Goal: Task Accomplishment & Management: Use online tool/utility

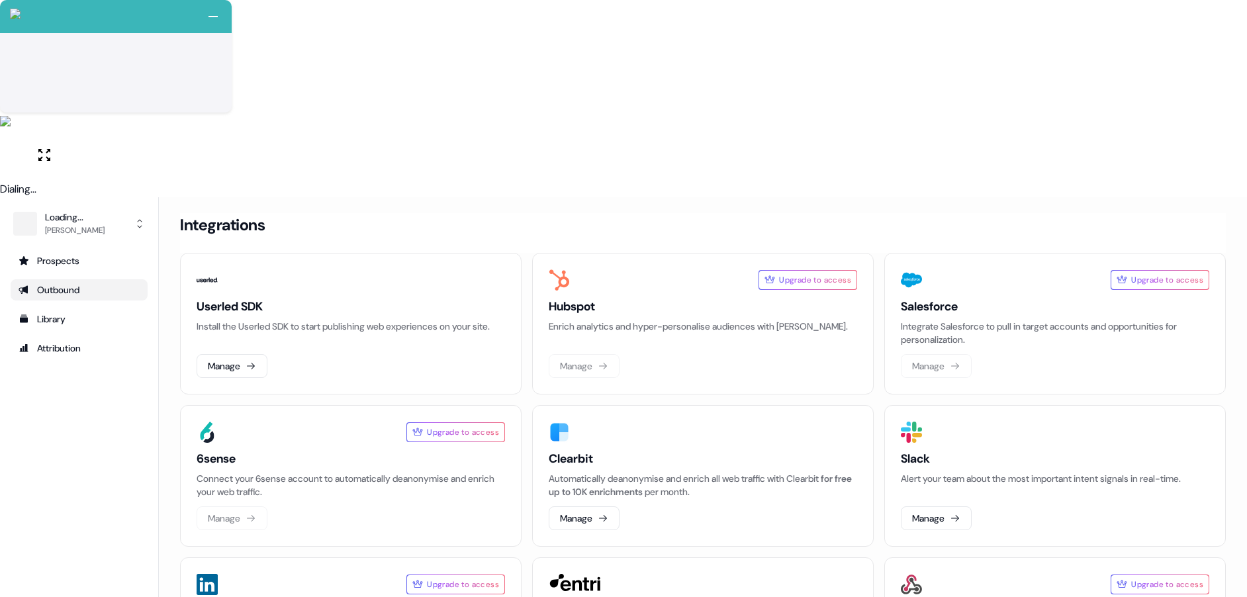
click at [71, 279] on link "Outbound" at bounding box center [79, 289] width 137 height 21
click at [81, 254] on div "Prospects" at bounding box center [79, 260] width 121 height 13
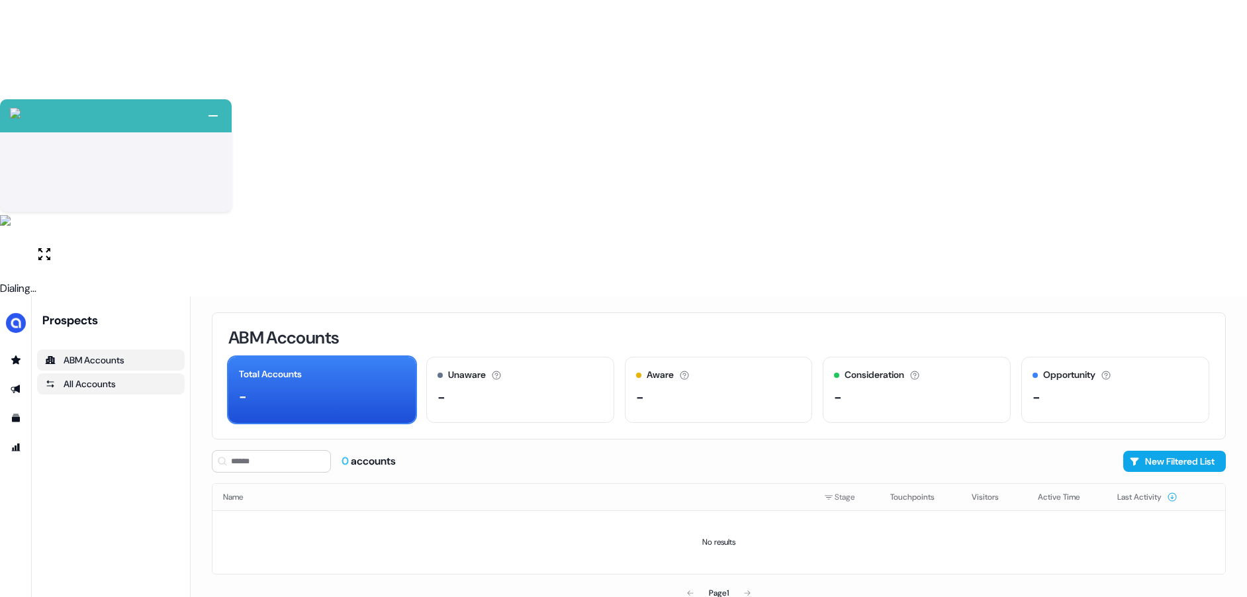
click at [82, 377] on div "All Accounts" at bounding box center [111, 383] width 132 height 13
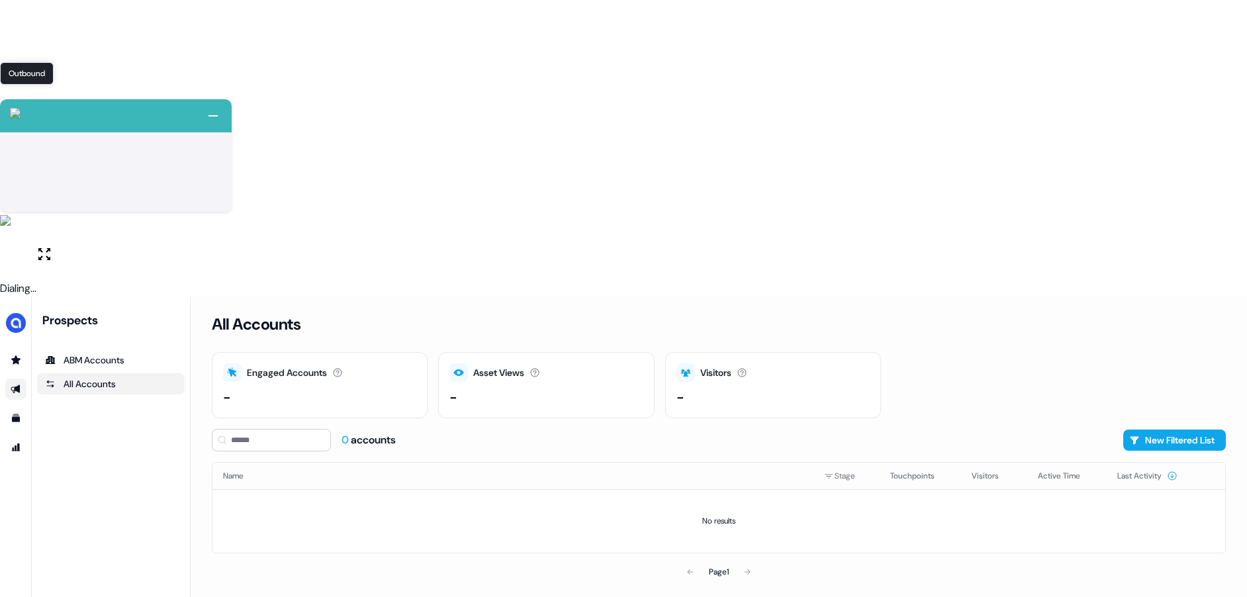
click at [15, 384] on icon "Go to outbound experience" at bounding box center [16, 389] width 11 height 11
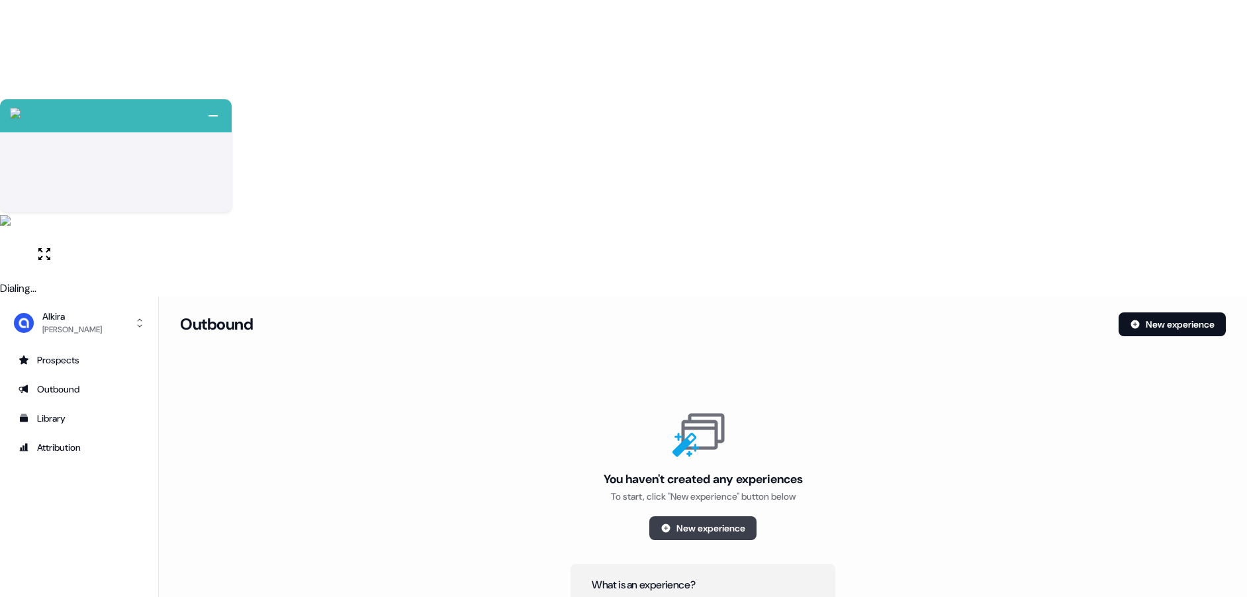
click at [733, 516] on button "New experience" at bounding box center [702, 528] width 107 height 24
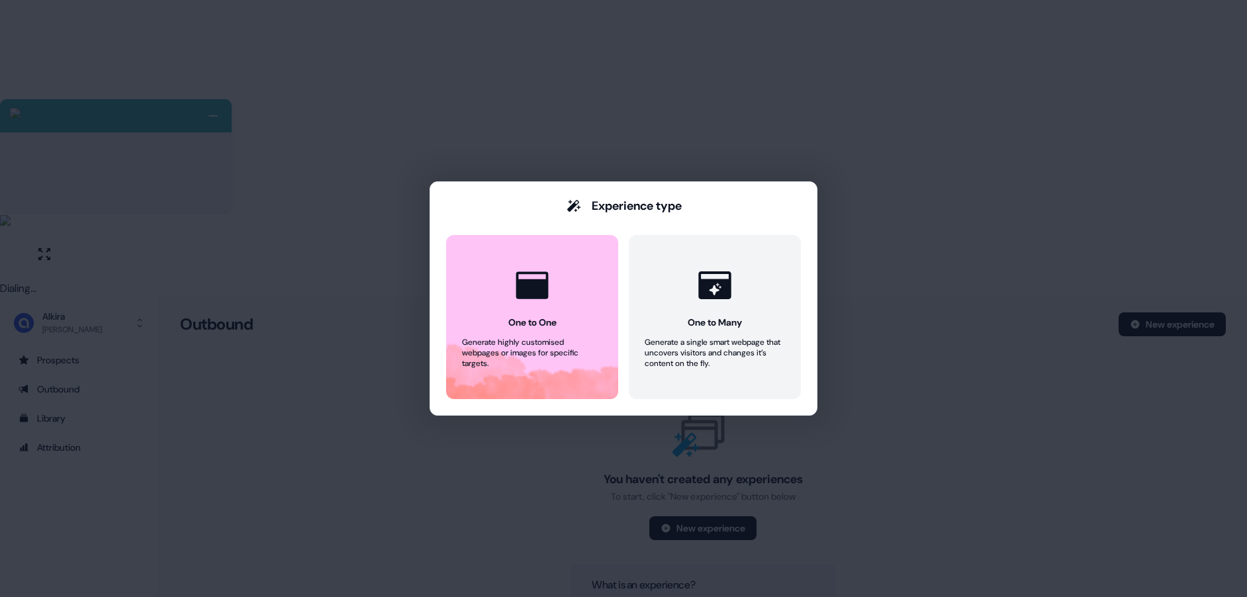
click at [895, 214] on div "Experience type One to One Generate highly customised webpages or images for sp…" at bounding box center [623, 298] width 1247 height 597
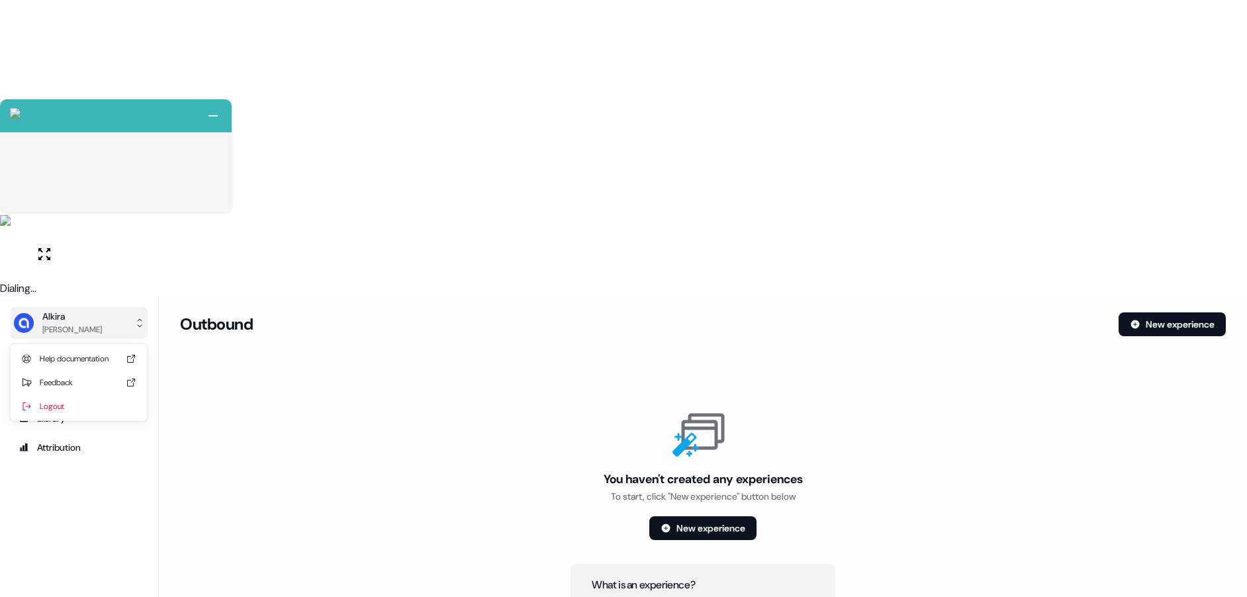
click at [83, 307] on button "[PERSON_NAME]" at bounding box center [79, 323] width 137 height 32
click at [88, 307] on button "[PERSON_NAME]" at bounding box center [79, 323] width 137 height 32
click at [79, 441] on div "Attribution" at bounding box center [79, 447] width 121 height 13
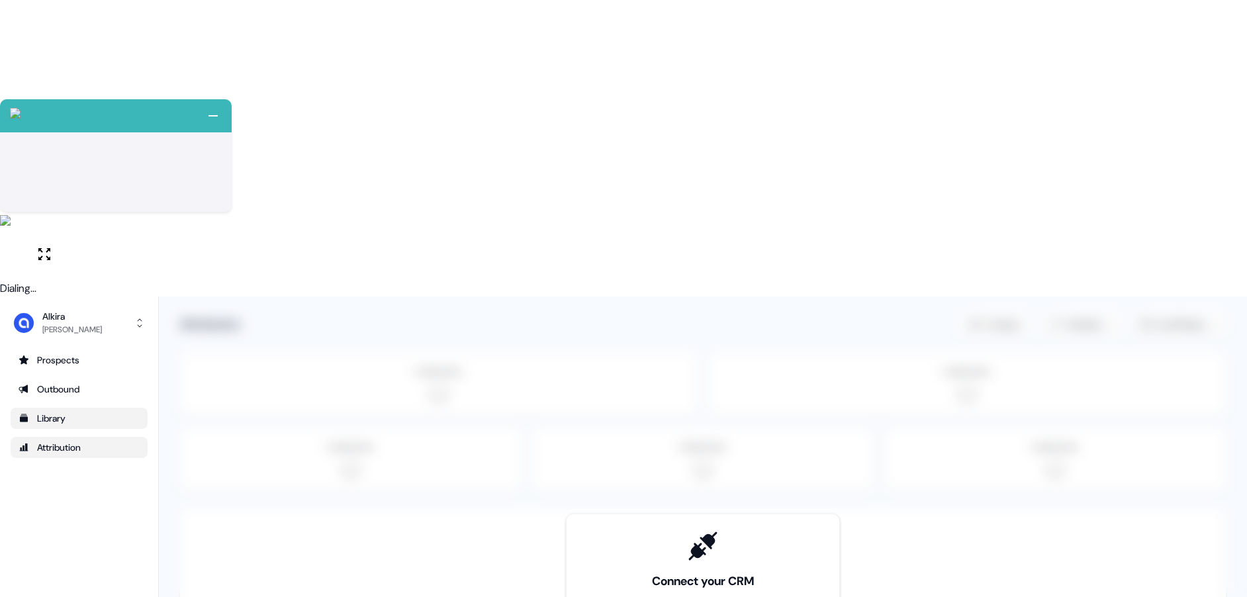
click at [81, 412] on div "Library" at bounding box center [79, 418] width 121 height 13
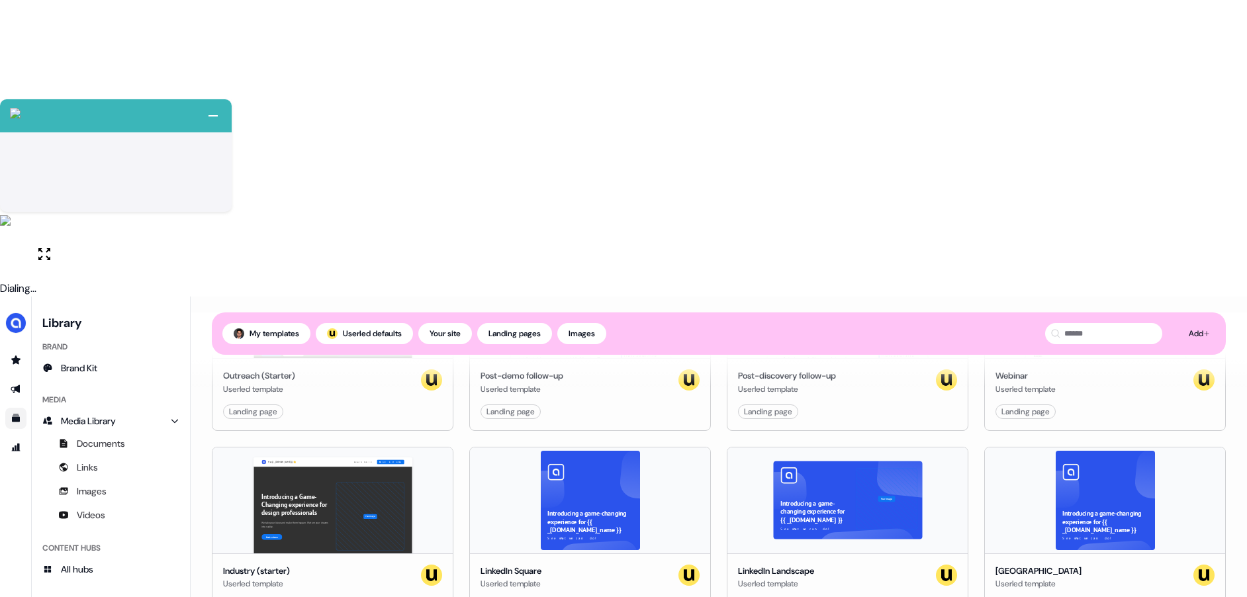
scroll to position [265, 0]
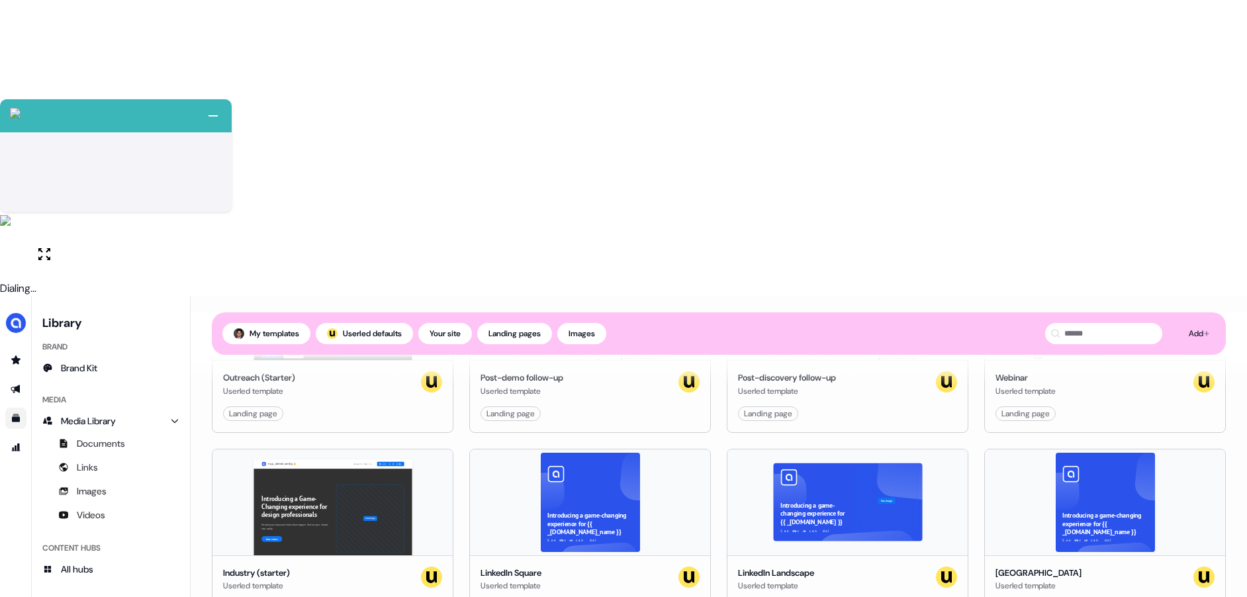
click at [385, 555] on div "Industry (starter) Userled template Landing page Use" at bounding box center [332, 591] width 240 height 72
click at [355, 567] on div "Industry (starter) Userled template" at bounding box center [332, 580] width 219 height 26
click at [408, 596] on button "Use" at bounding box center [405, 608] width 37 height 16
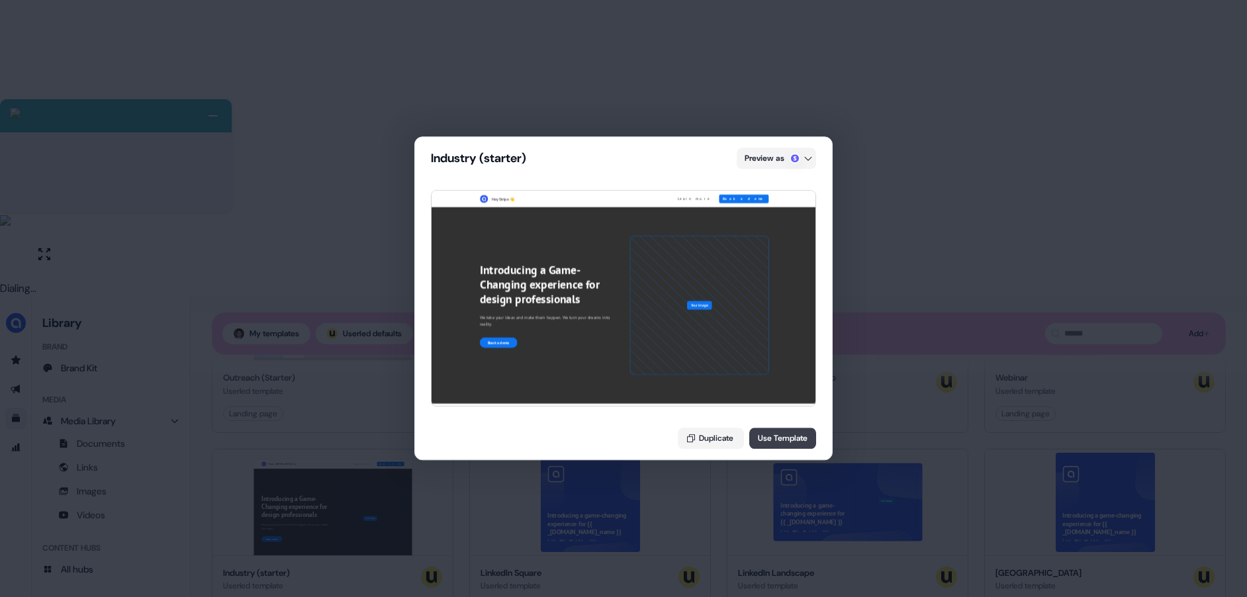
click at [772, 444] on button "Use Template" at bounding box center [782, 438] width 67 height 21
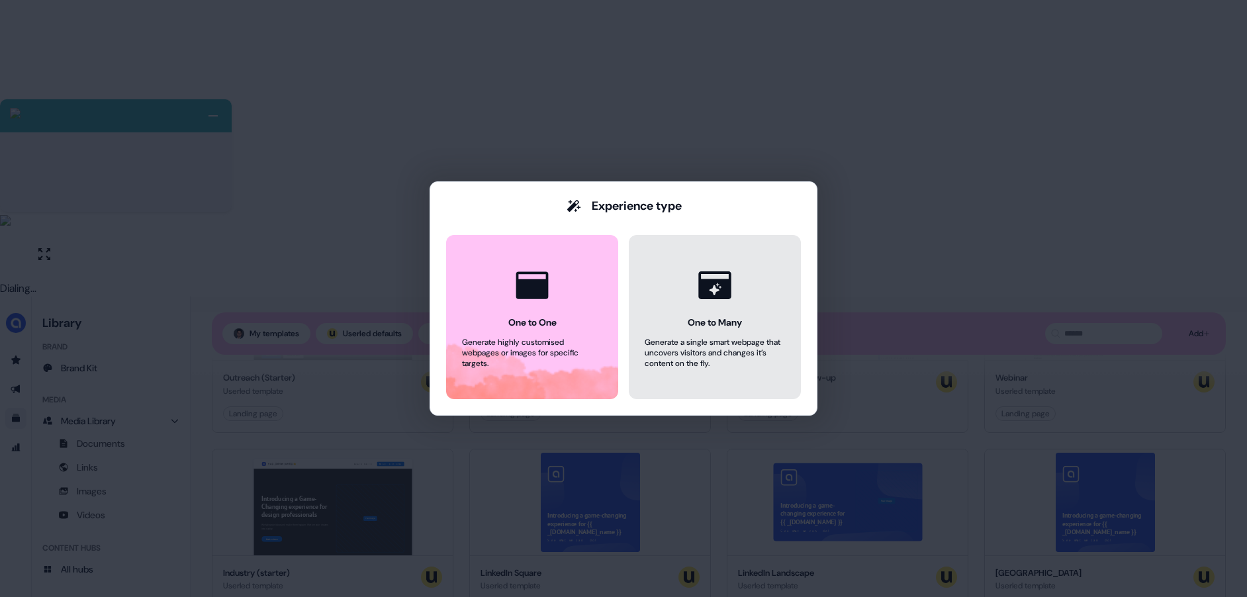
click at [708, 282] on icon at bounding box center [714, 285] width 32 height 28
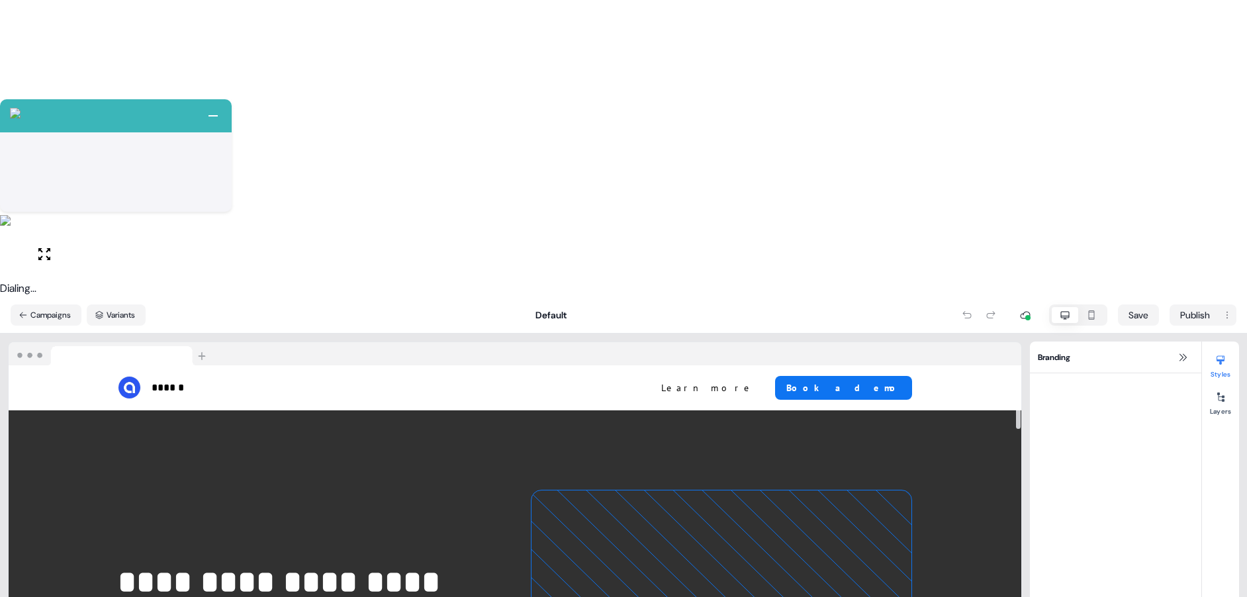
click at [205, 342] on img at bounding box center [110, 354] width 203 height 24
click at [161, 380] on p "******" at bounding box center [168, 388] width 33 height 16
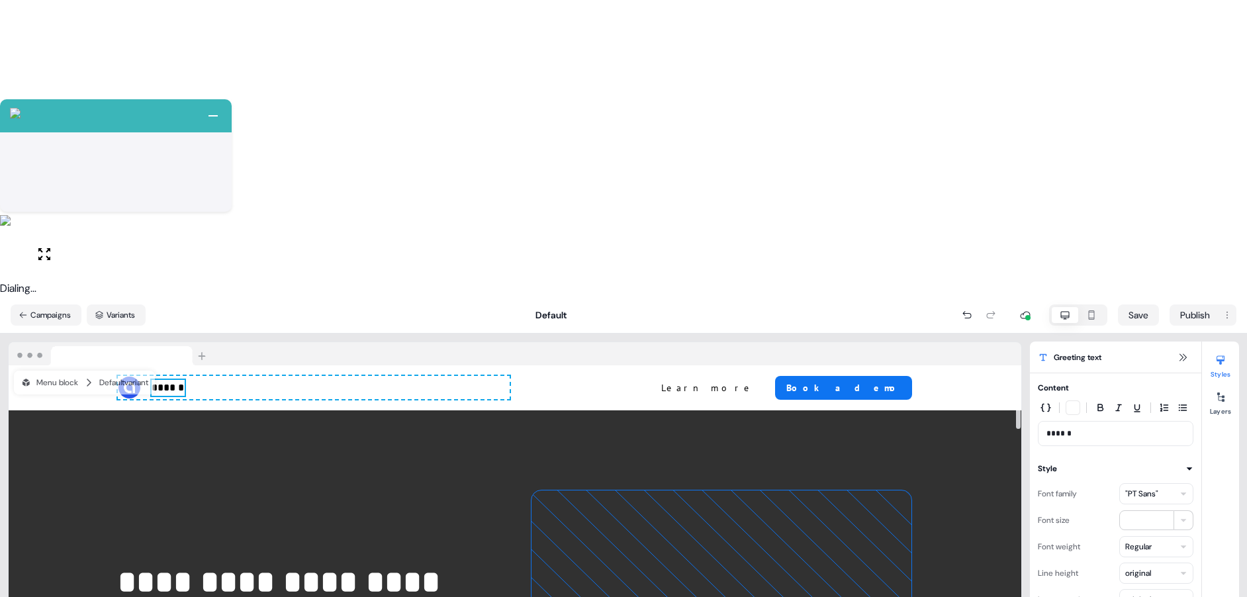
click at [1112, 427] on p "******" at bounding box center [1116, 433] width 138 height 13
click at [1064, 427] on p "******" at bounding box center [1116, 433] width 138 height 13
click at [1049, 381] on div "Content ******" at bounding box center [1116, 413] width 156 height 65
click at [1048, 402] on icon "button" at bounding box center [1046, 407] width 11 height 11
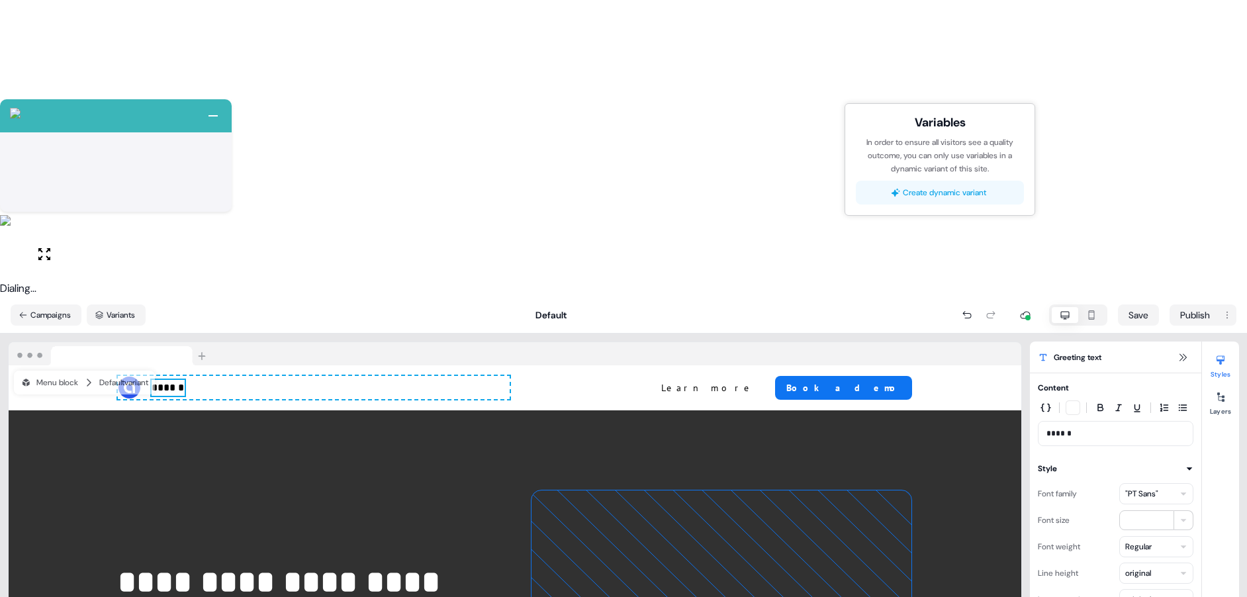
click at [980, 186] on button "Create dynamic variant" at bounding box center [940, 193] width 168 height 24
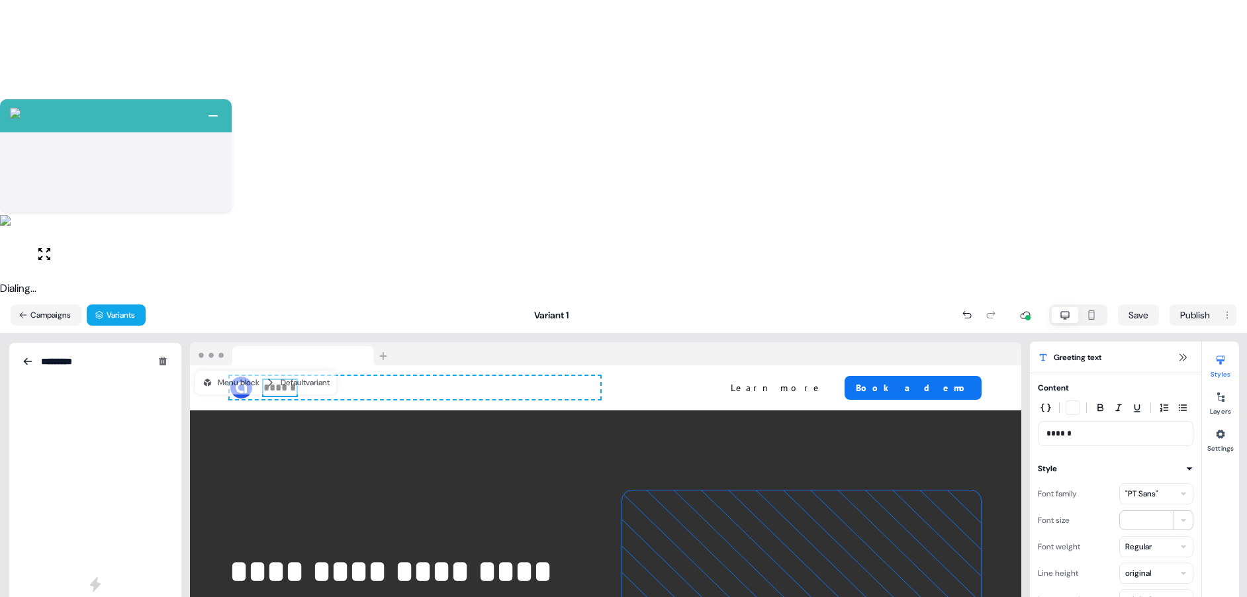
click at [81, 384] on html "+ Next Auto dialer paused! Go to your dialing tab to continue. 225" at bounding box center [623, 447] width 1247 height 894
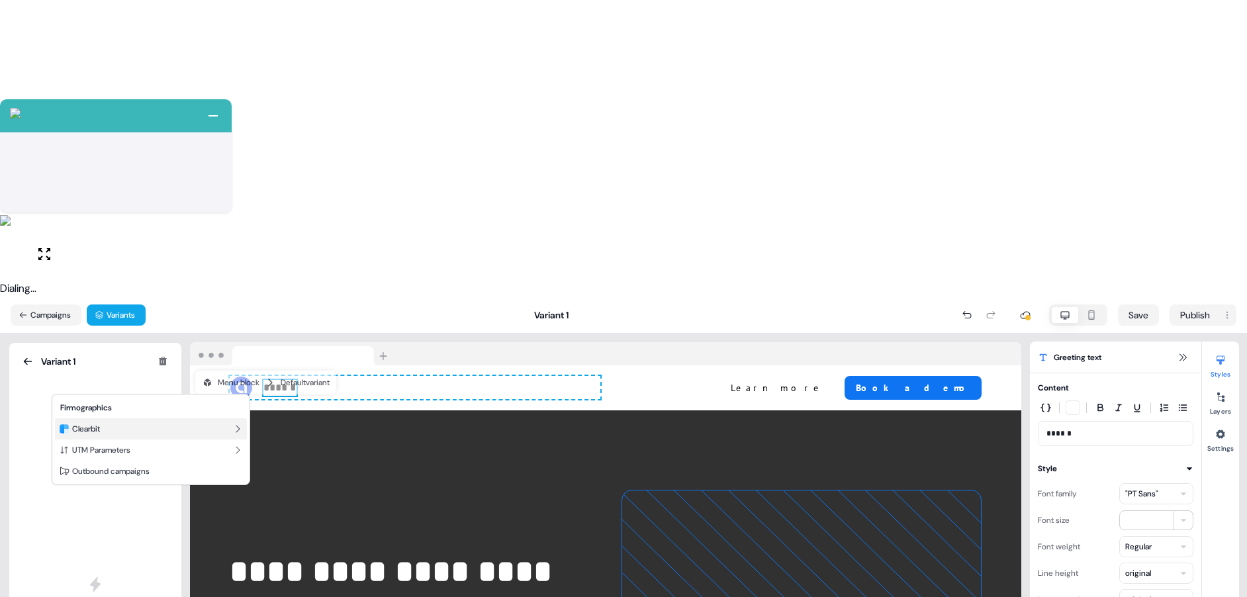
click at [174, 434] on div "Clearbit" at bounding box center [151, 428] width 192 height 21
click at [68, 415] on icon "Back" at bounding box center [72, 412] width 9 height 9
click at [99, 445] on span "UTM Parameters" at bounding box center [101, 450] width 58 height 11
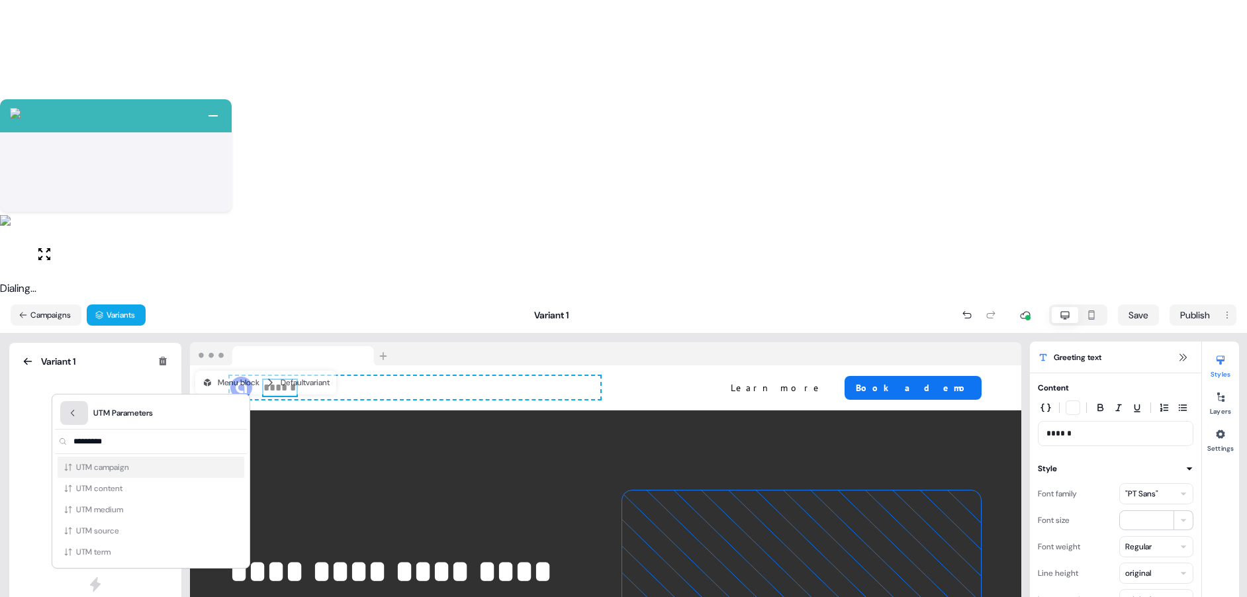
click at [70, 416] on icon "Back" at bounding box center [72, 412] width 9 height 9
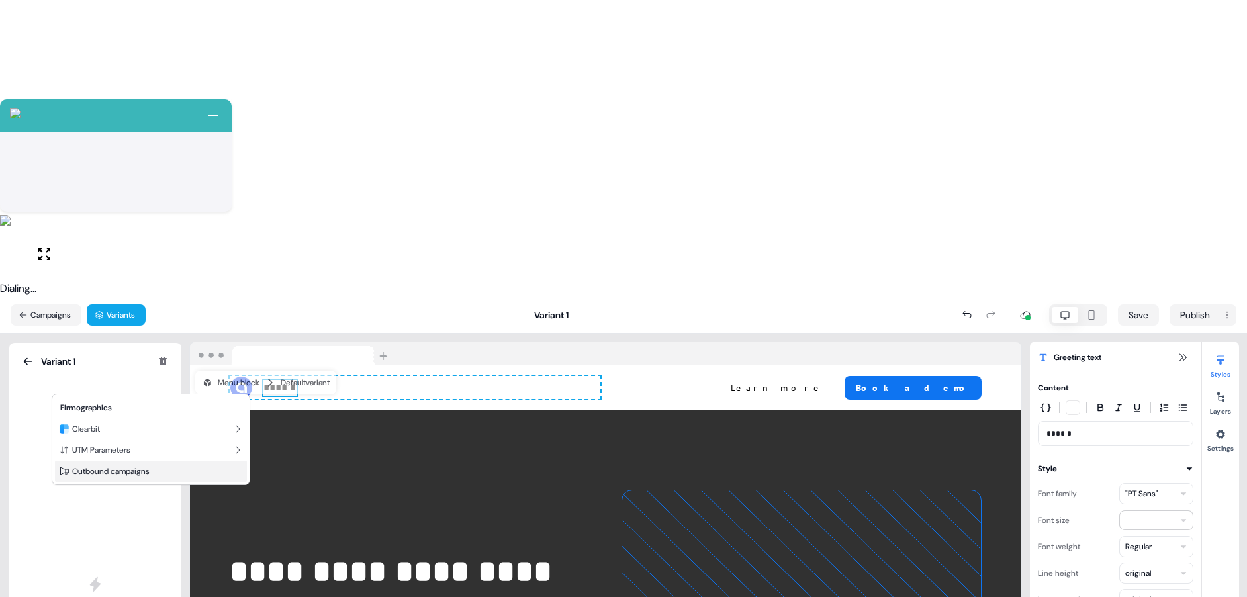
click at [104, 474] on span "Outbound campaigns" at bounding box center [110, 471] width 77 height 11
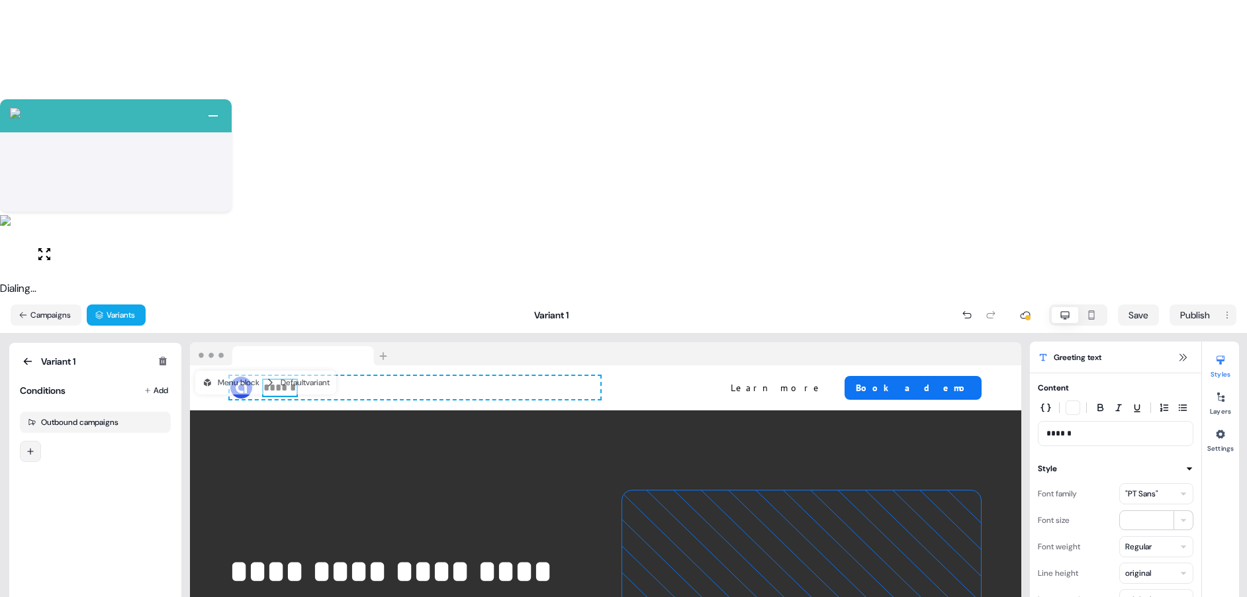
click at [39, 157] on html "+ Next Auto dialer paused! Go to your dialing tab to continue. 225" at bounding box center [623, 447] width 1247 height 894
click at [1091, 137] on html "+ Next Auto dialer paused! Go to your dialing tab to continue. 225" at bounding box center [623, 447] width 1247 height 894
click at [1035, 381] on div "Content ******" at bounding box center [1115, 413] width 171 height 65
click at [36, 353] on div "Variant 1" at bounding box center [48, 361] width 56 height 16
click at [30, 356] on icon at bounding box center [28, 361] width 11 height 11
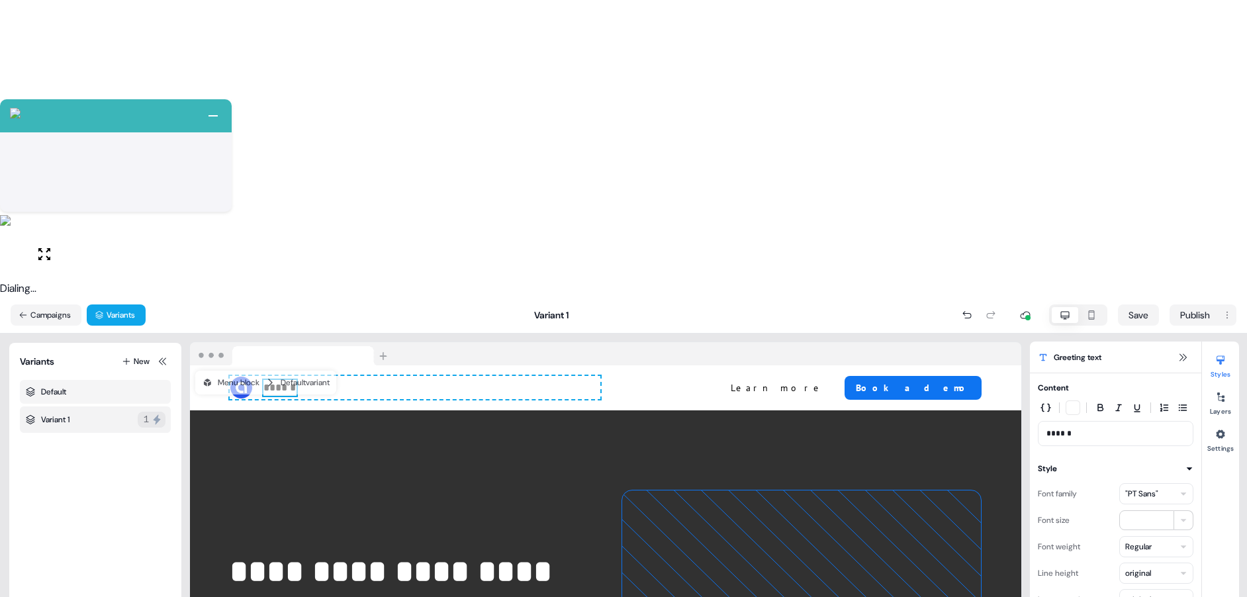
click at [79, 380] on div "Default" at bounding box center [95, 392] width 151 height 24
click at [152, 414] on icon at bounding box center [157, 419] width 11 height 11
click at [110, 417] on div "Outbound campaigns" at bounding box center [79, 422] width 77 height 11
click at [103, 417] on div "Outbound campaigns" at bounding box center [79, 422] width 77 height 11
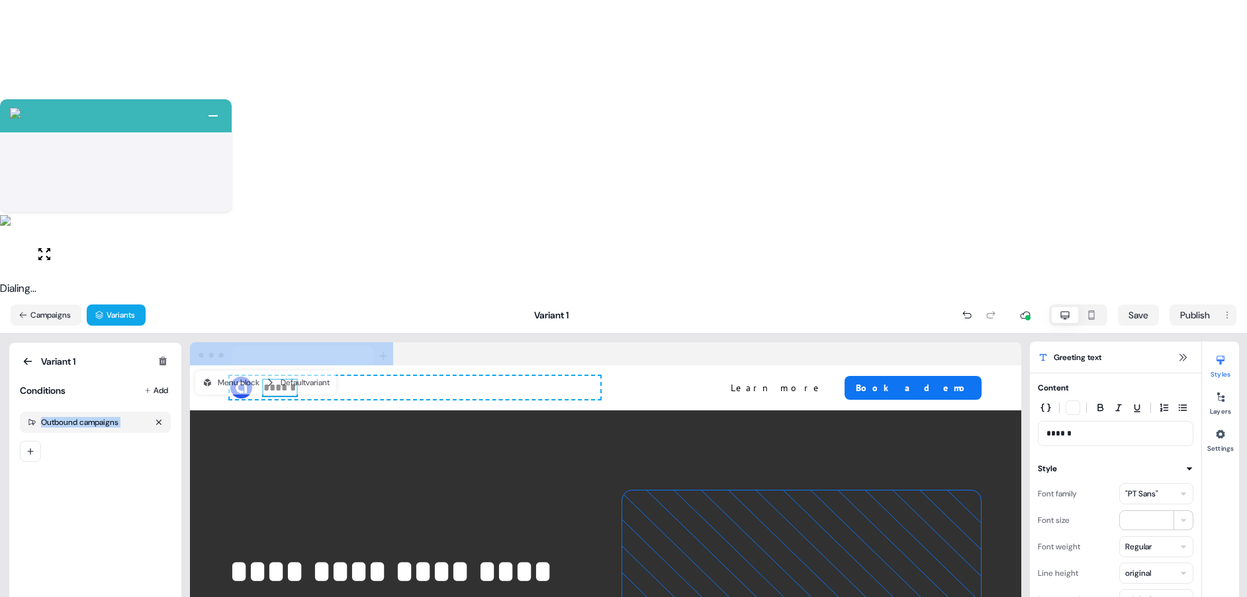
click at [103, 417] on div "Outbound campaigns" at bounding box center [79, 422] width 77 height 11
click at [92, 441] on div at bounding box center [95, 451] width 151 height 21
click at [93, 417] on div "Outbound campaigns" at bounding box center [79, 422] width 77 height 11
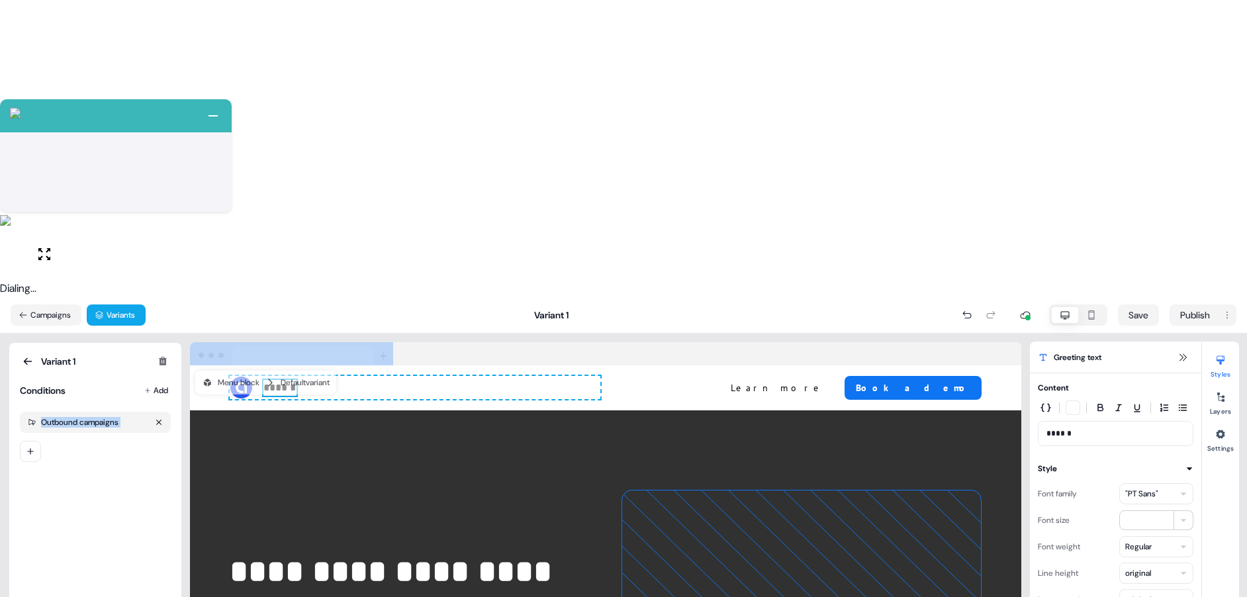
click at [93, 417] on div "Outbound campaigns" at bounding box center [79, 422] width 77 height 11
click at [29, 356] on icon at bounding box center [28, 361] width 11 height 11
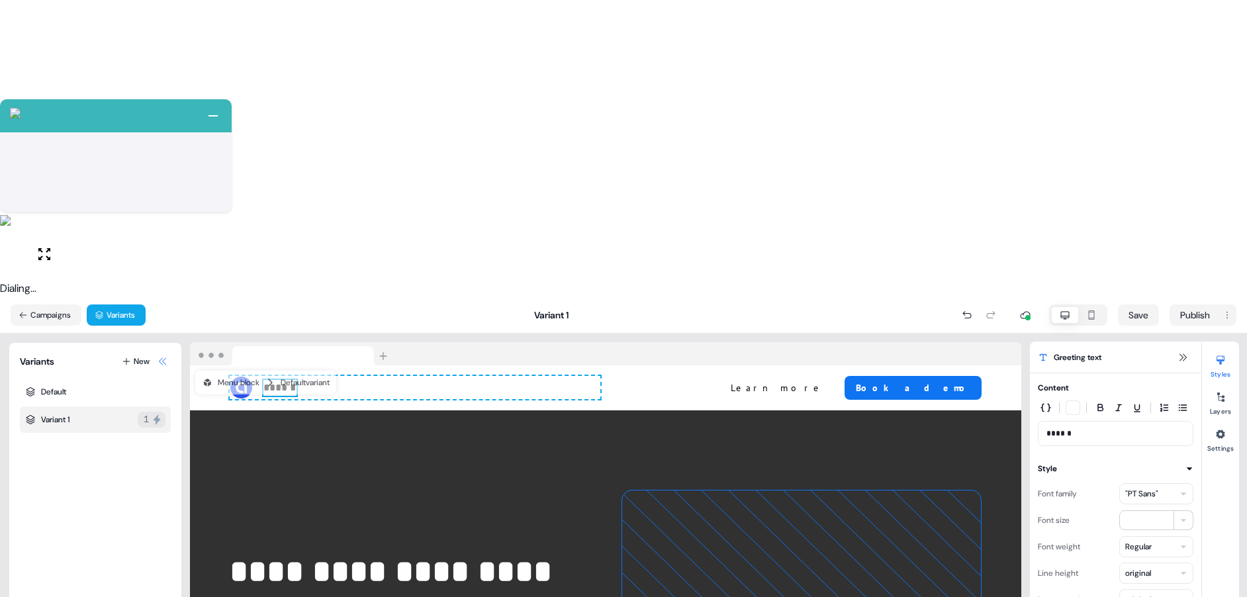
click at [158, 356] on icon at bounding box center [163, 361] width 11 height 11
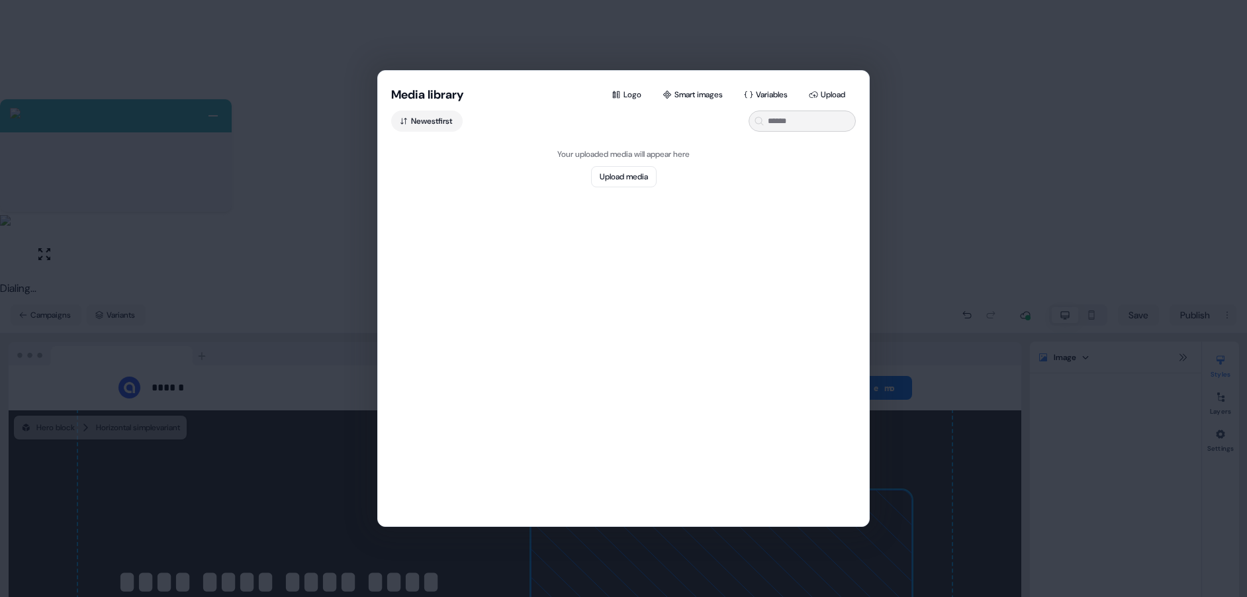
click at [937, 228] on div "Media library Logo Smart images Variables Upload Newest first Your uploaded med…" at bounding box center [623, 298] width 1247 height 597
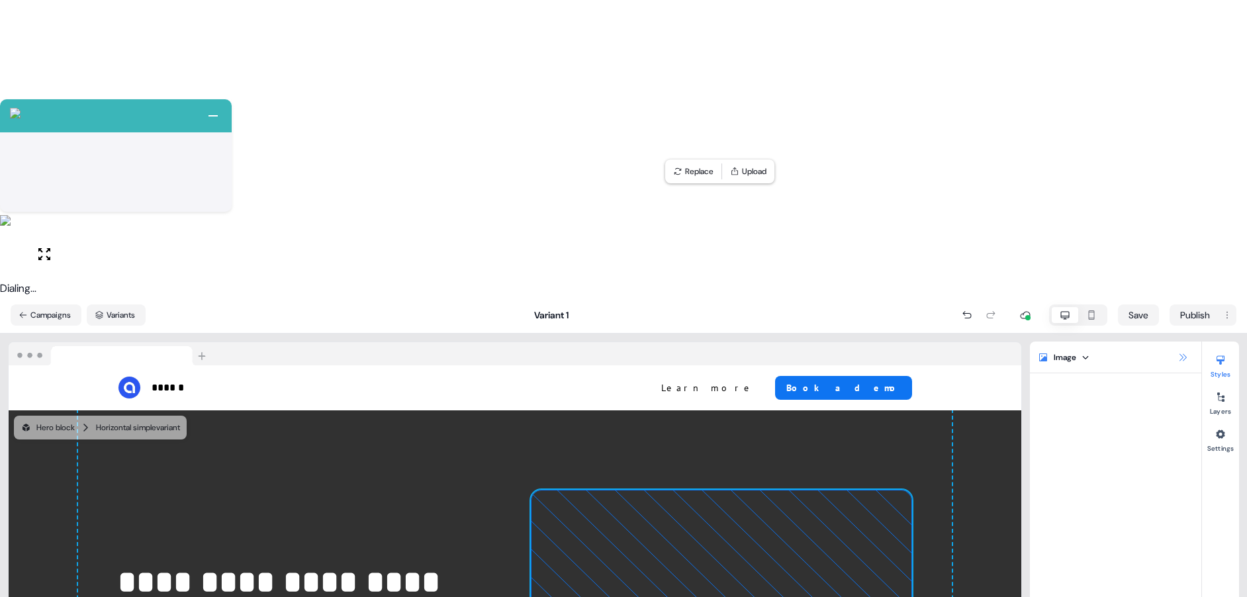
click at [1183, 350] on button at bounding box center [1183, 358] width 16 height 16
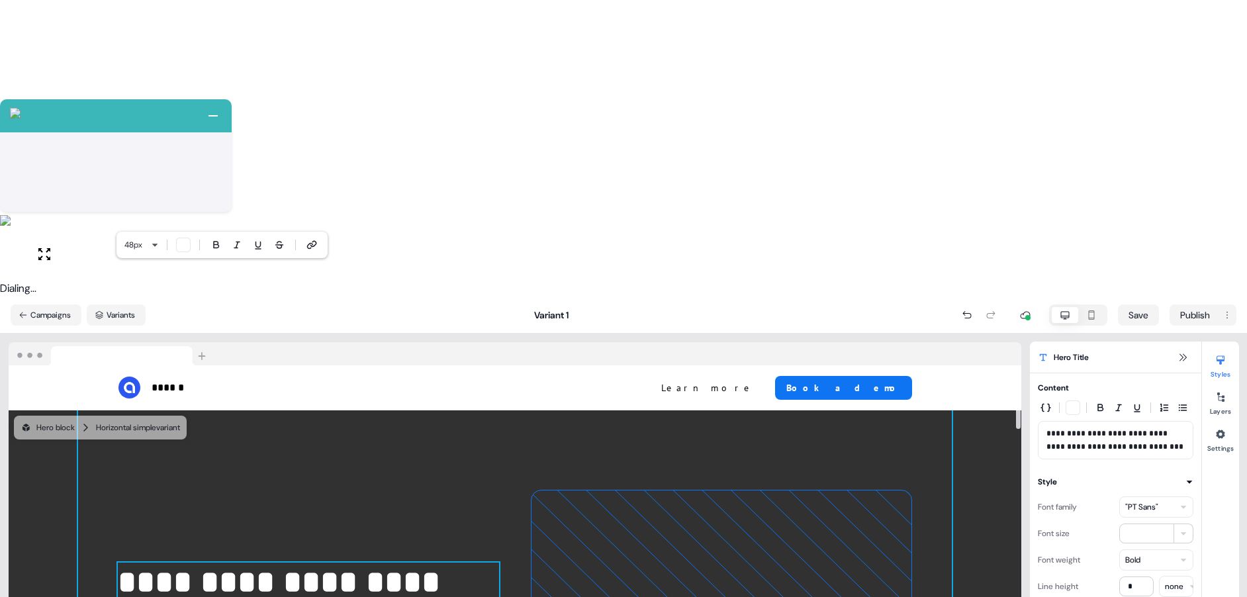
drag, startPoint x: 416, startPoint y: 372, endPoint x: 85, endPoint y: 375, distance: 331.0
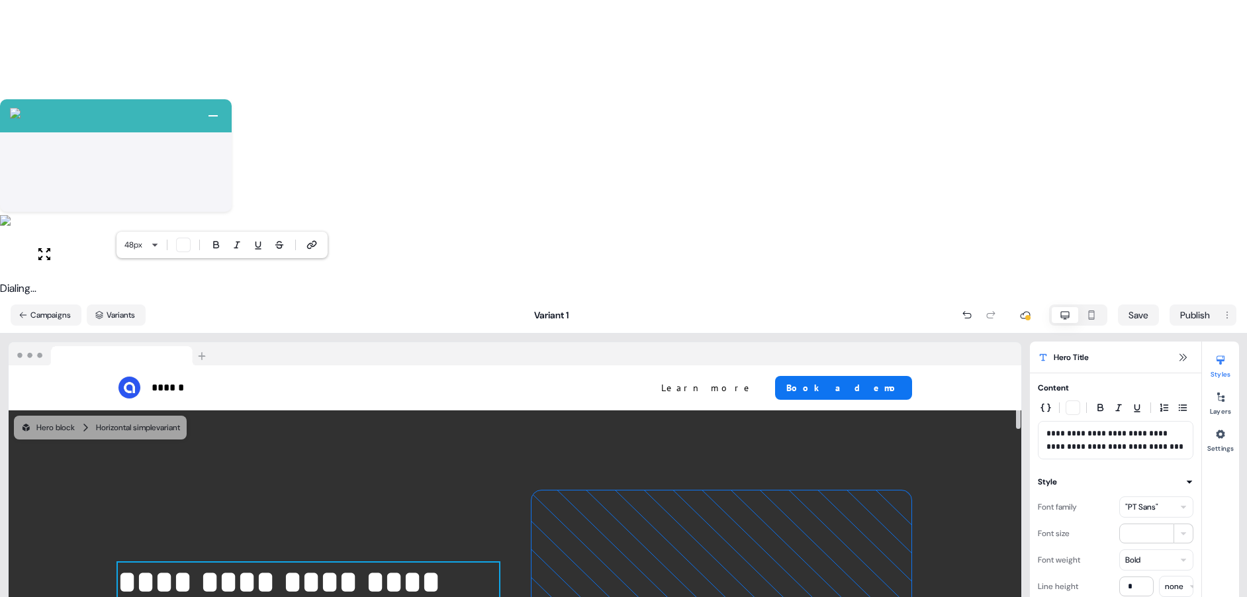
drag, startPoint x: 405, startPoint y: 375, endPoint x: 432, endPoint y: 367, distance: 28.1
click at [1031, 381] on div "**********" at bounding box center [1115, 420] width 171 height 78
click at [1050, 402] on icon "button" at bounding box center [1046, 407] width 11 height 11
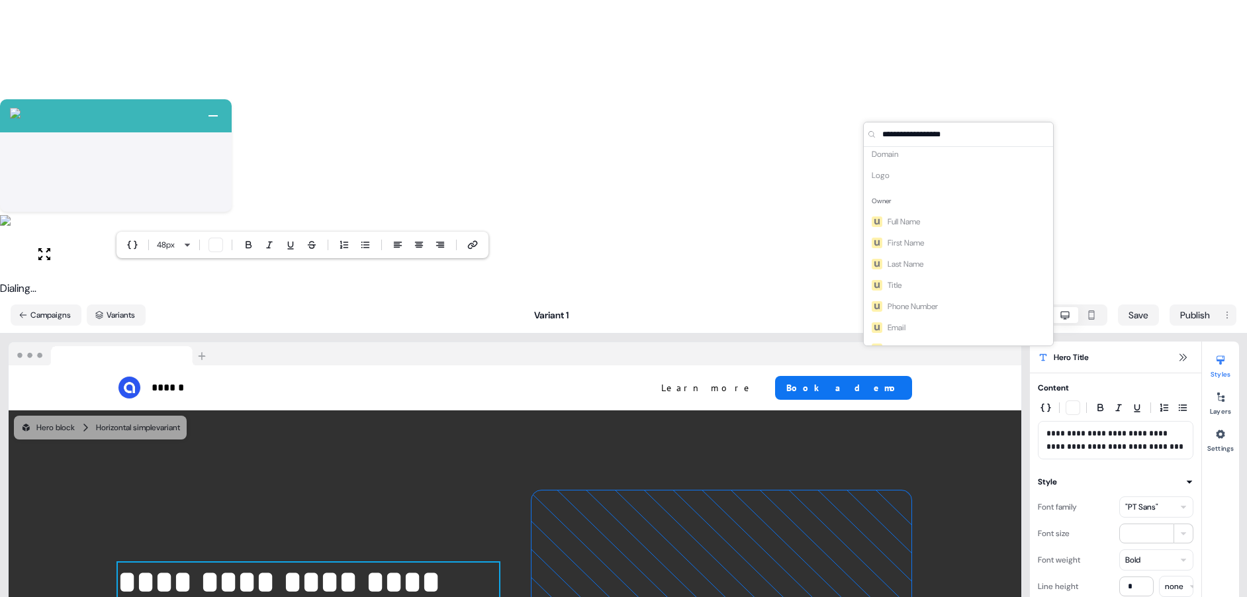
scroll to position [73, 0]
click at [908, 215] on div "Full Name First Name Last Name Title Phone Number Email Profile Picture Calenda…" at bounding box center [958, 290] width 184 height 169
click at [898, 167] on div "Account" at bounding box center [958, 160] width 184 height 20
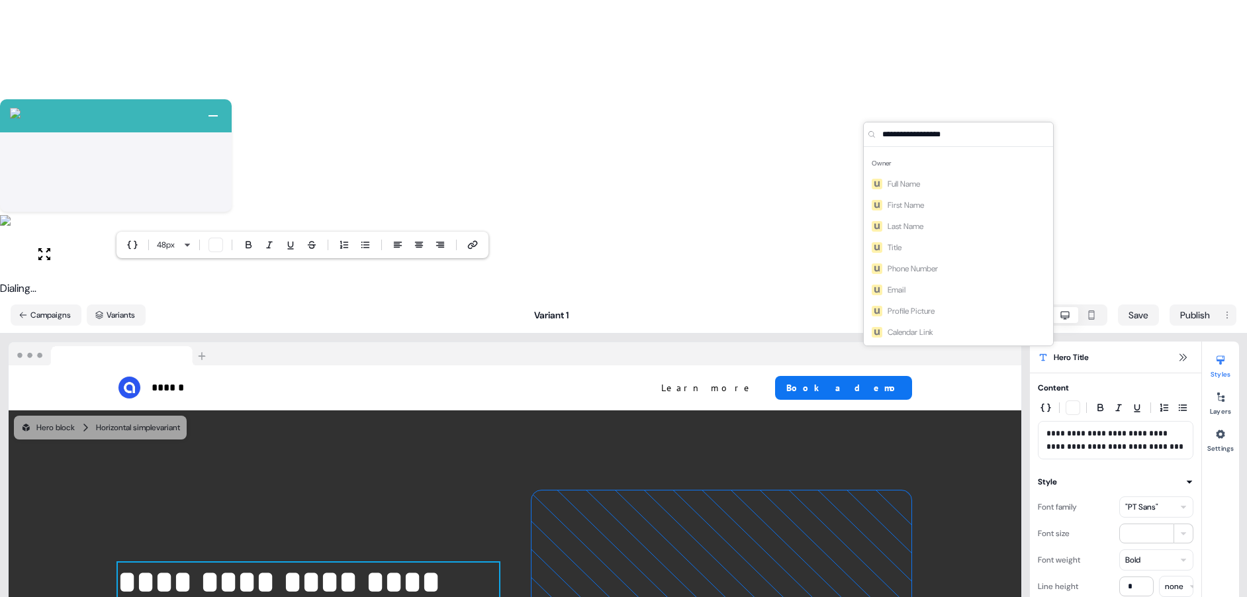
click at [894, 248] on div "Full Name First Name Last Name Title Phone Number Email Profile Picture Calenda…" at bounding box center [958, 257] width 184 height 169
click at [906, 234] on div "Full Name First Name Last Name Title Phone Number Email Profile Picture Calenda…" at bounding box center [958, 257] width 184 height 169
click at [909, 230] on div "Full Name First Name Last Name Title Phone Number Email Profile Picture Calenda…" at bounding box center [958, 257] width 184 height 169
click at [911, 181] on div "Full Name First Name Last Name Title Phone Number Email Profile Picture Calenda…" at bounding box center [958, 257] width 184 height 169
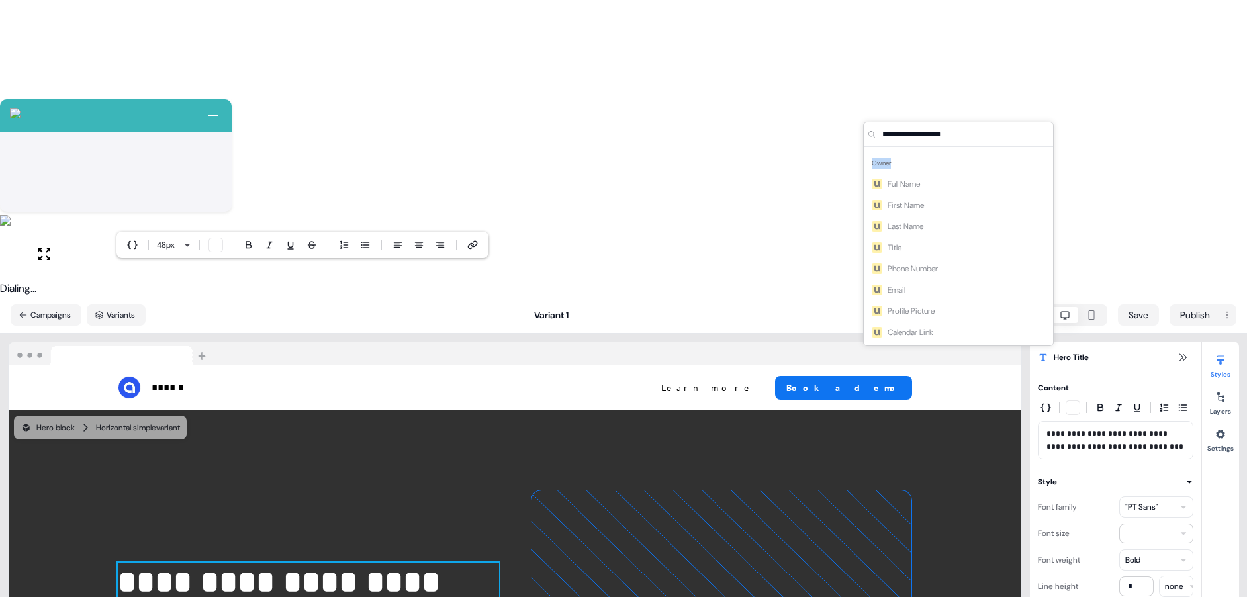
click at [911, 181] on div "Full Name First Name Last Name Title Phone Number Email Profile Picture Calenda…" at bounding box center [958, 257] width 184 height 169
click at [911, 139] on input "text" at bounding box center [966, 134] width 173 height 24
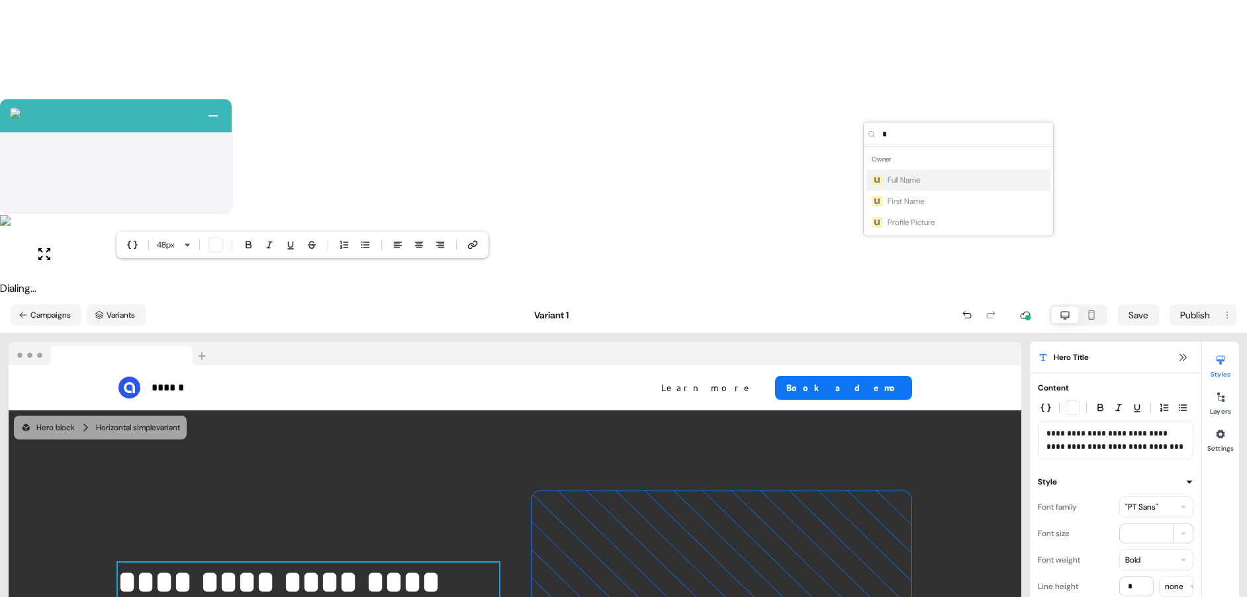
type input "*"
click at [910, 202] on div "Full Name First Name Profile Picture" at bounding box center [958, 201] width 184 height 64
click at [1115, 421] on div "**********" at bounding box center [1116, 440] width 156 height 38
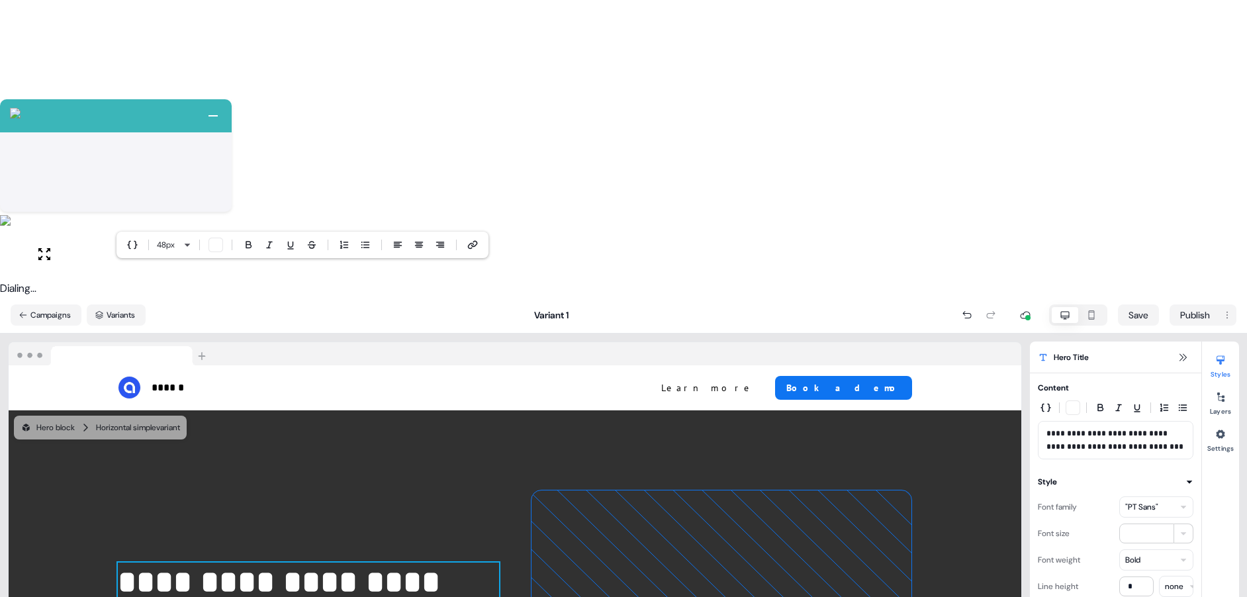
click at [1127, 427] on p "**********" at bounding box center [1116, 440] width 138 height 26
click at [1090, 427] on p "**********" at bounding box center [1116, 440] width 138 height 26
click at [1099, 427] on p "**********" at bounding box center [1116, 440] width 138 height 26
click at [1042, 404] on icon "button" at bounding box center [1046, 408] width 11 height 9
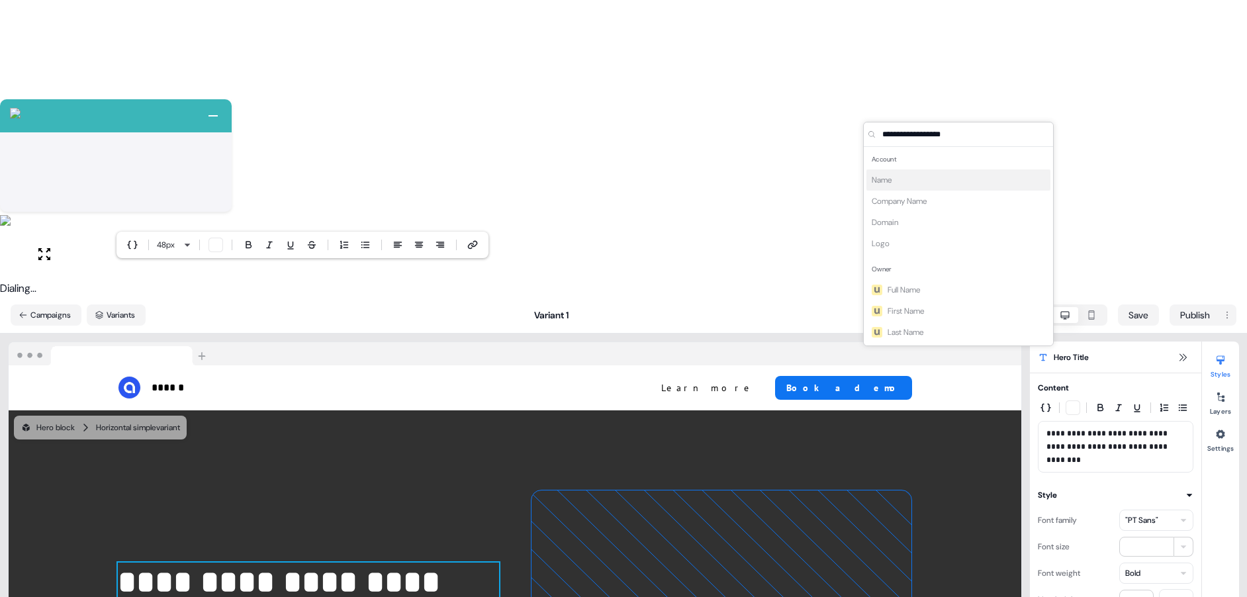
click at [901, 181] on div "Name Company Name Domain Logo" at bounding box center [958, 211] width 184 height 85
click at [896, 161] on div "Account" at bounding box center [958, 160] width 184 height 20
click at [1100, 427] on p "**********" at bounding box center [1116, 447] width 138 height 40
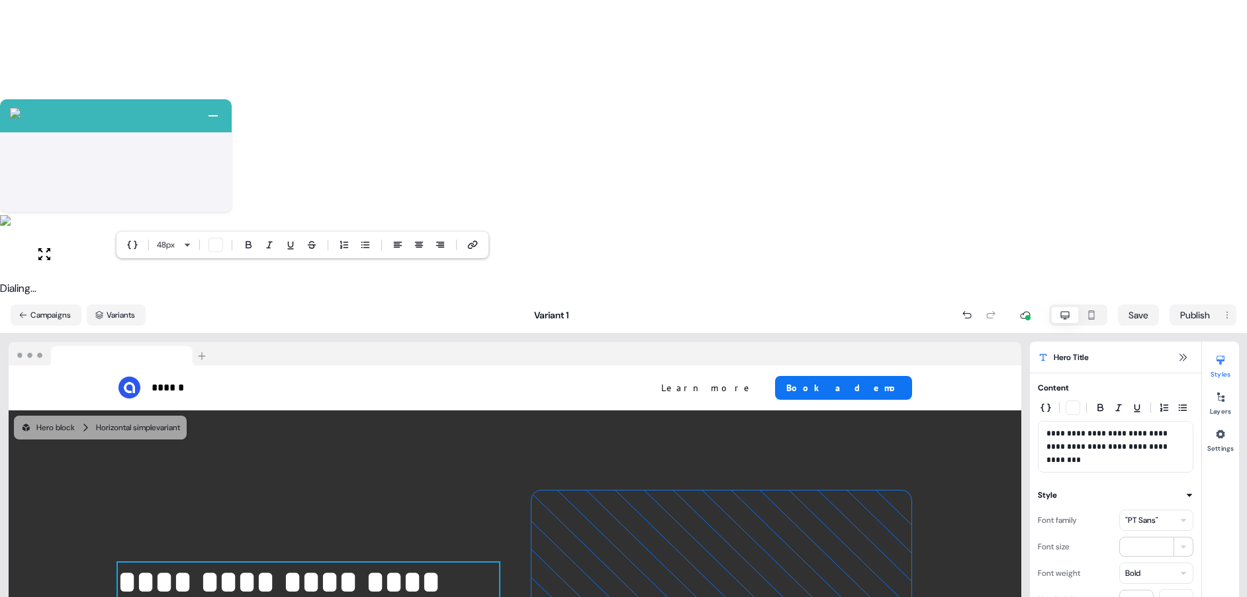
click at [1116, 427] on p "**********" at bounding box center [1116, 447] width 138 height 40
click at [34, 304] on button "Campaigns" at bounding box center [46, 314] width 71 height 21
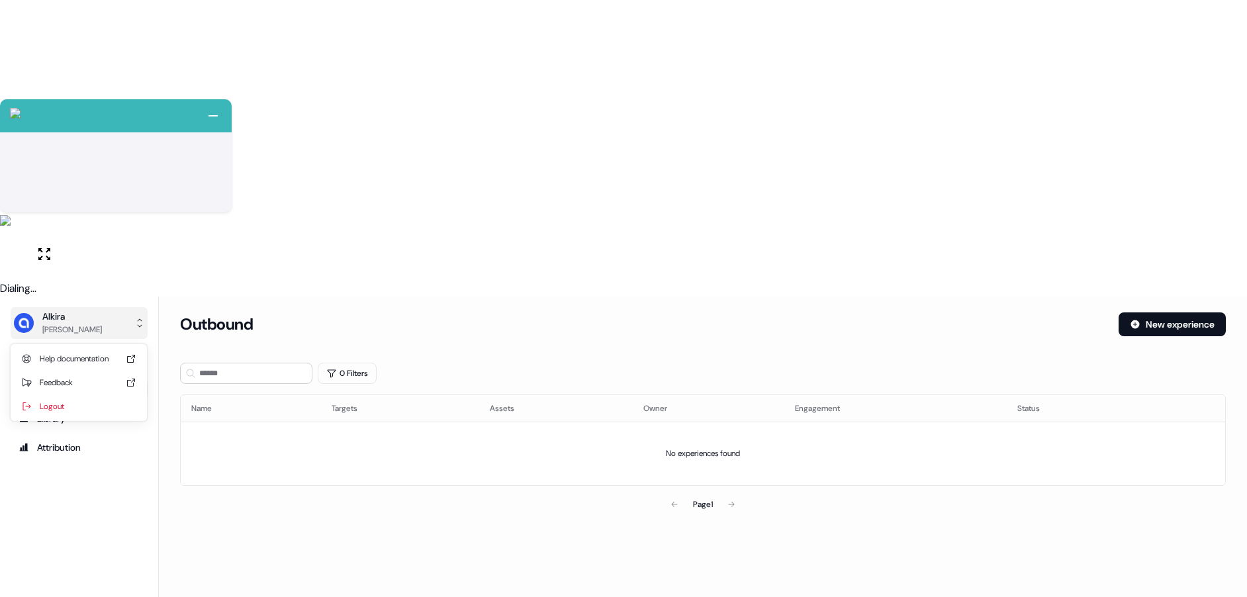
click at [50, 323] on div "[PERSON_NAME]" at bounding box center [72, 329] width 60 height 13
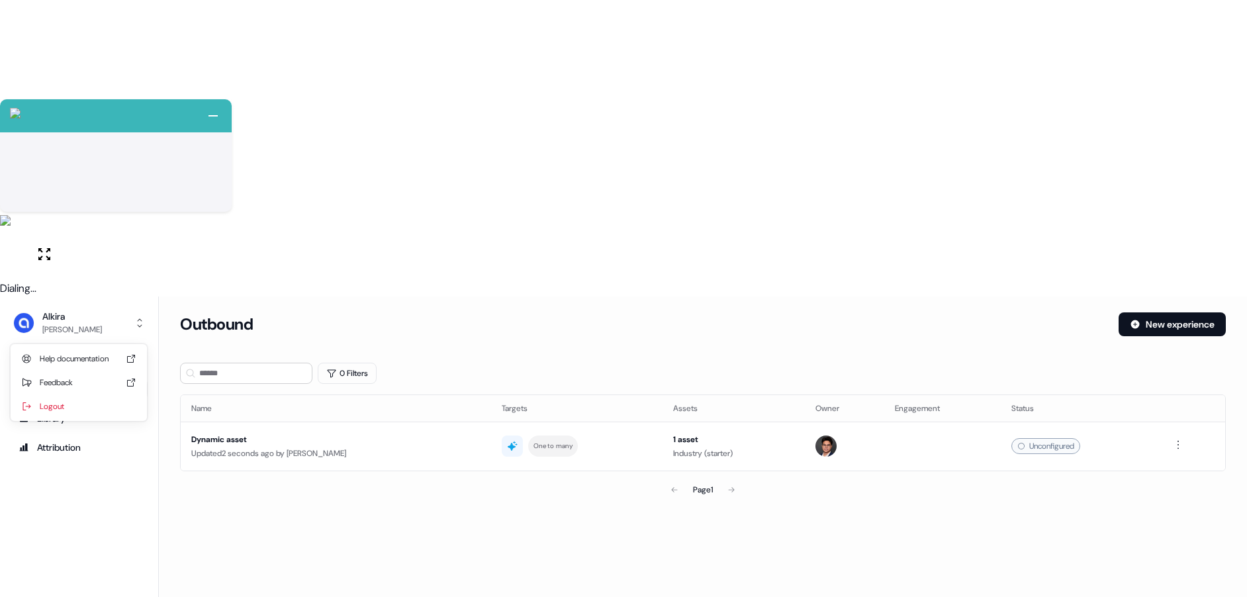
click at [164, 297] on div "[PERSON_NAME] Le Help documentation Feedback Logout Prospects Outbound Library …" at bounding box center [623, 595] width 1247 height 597
click at [74, 412] on div "Library" at bounding box center [79, 418] width 121 height 13
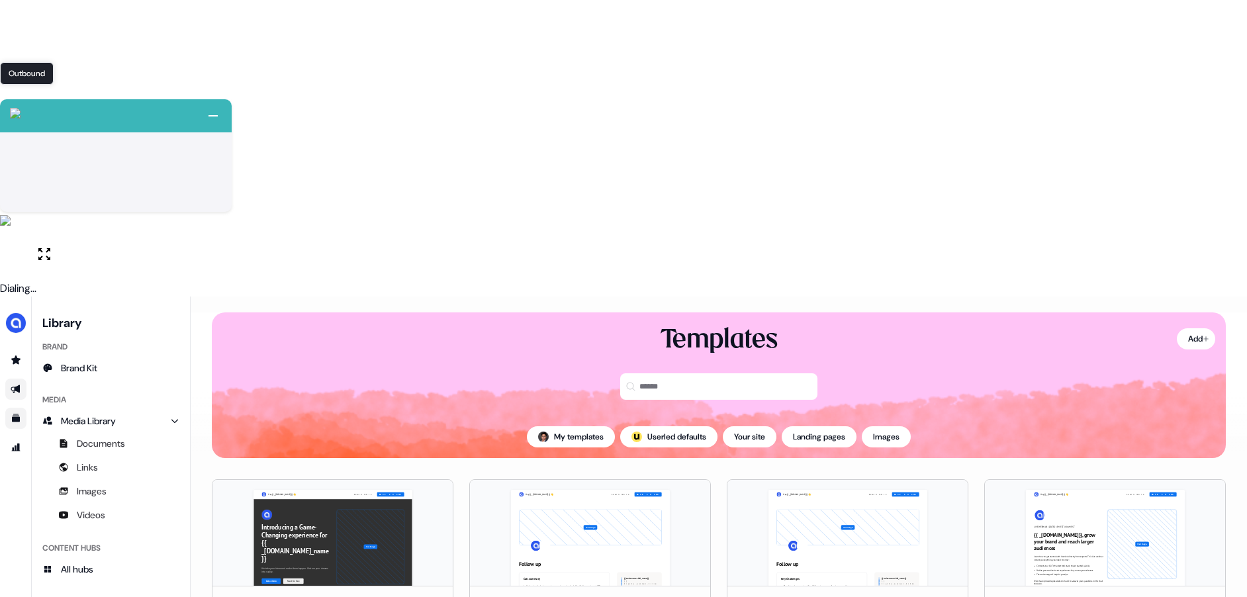
click at [14, 384] on icon "Go to outbound experience" at bounding box center [16, 389] width 11 height 11
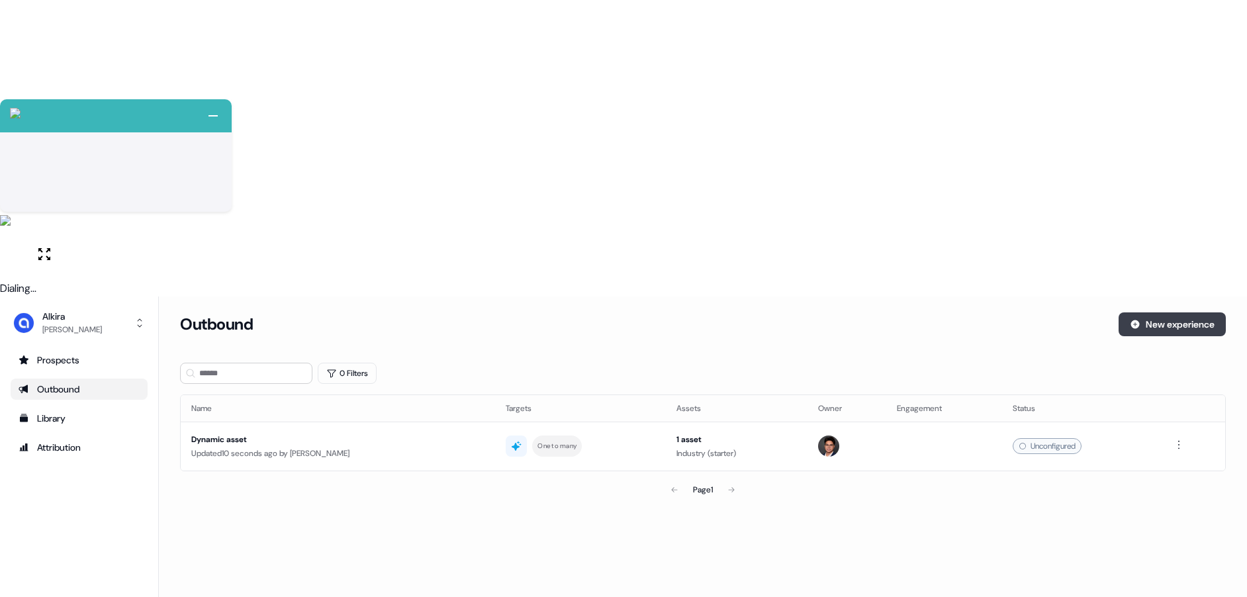
click at [1163, 312] on button "New experience" at bounding box center [1172, 324] width 107 height 24
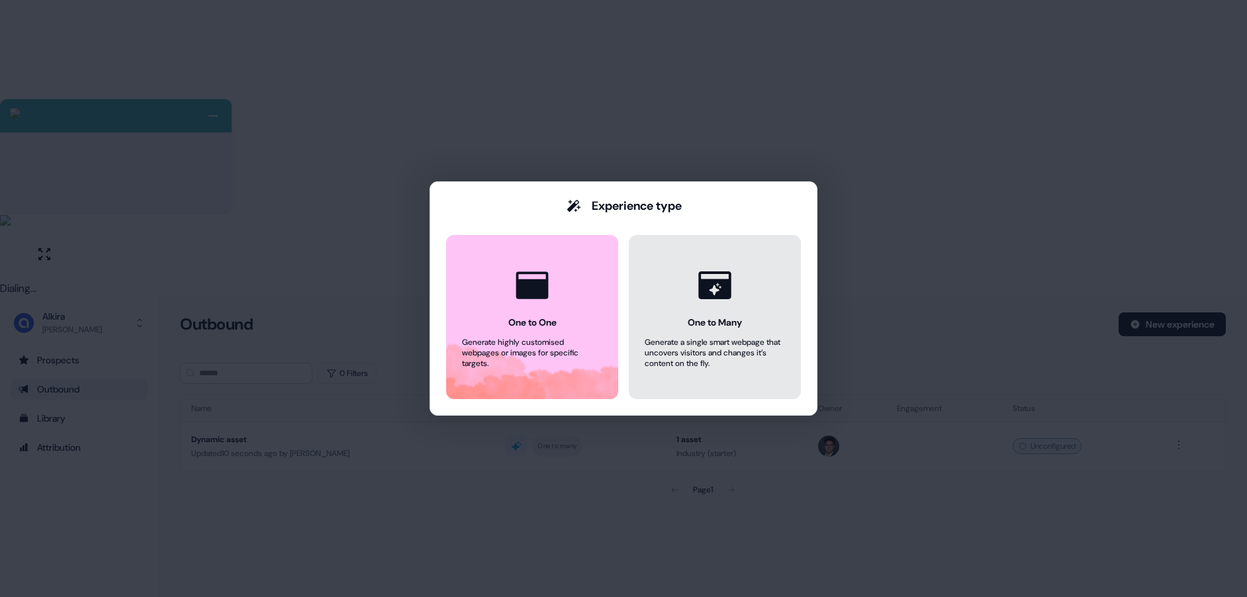
click at [744, 314] on button "One to Many Generate a single smart webpage that uncovers visitors and changes …" at bounding box center [715, 317] width 172 height 164
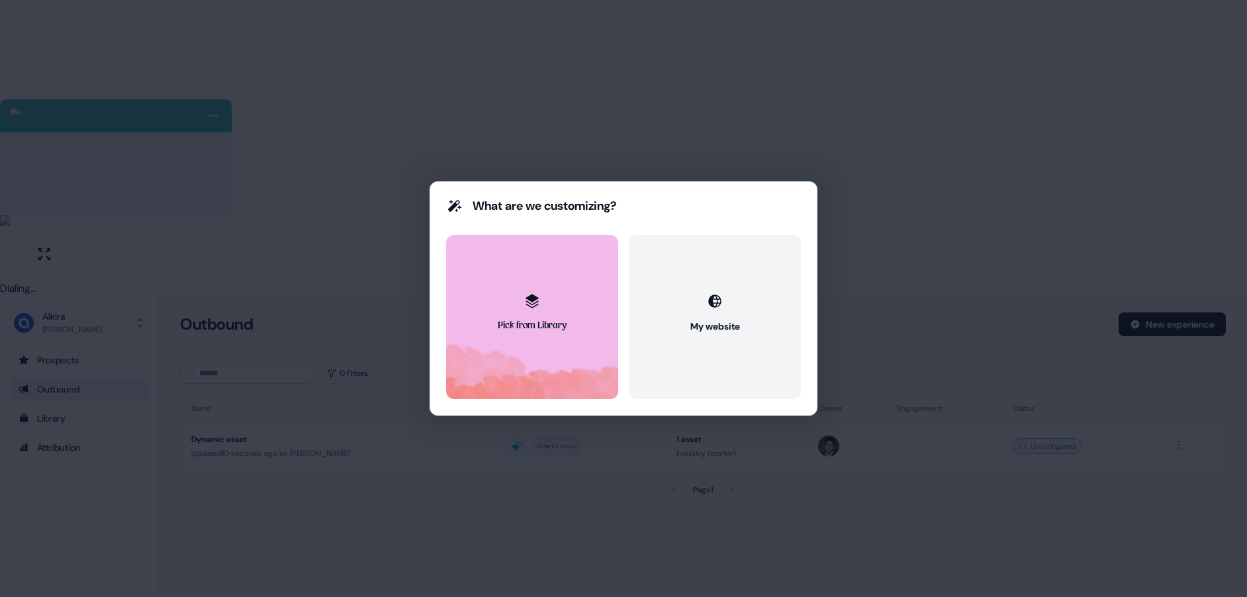
click at [569, 303] on button "Pick from Library" at bounding box center [532, 317] width 172 height 164
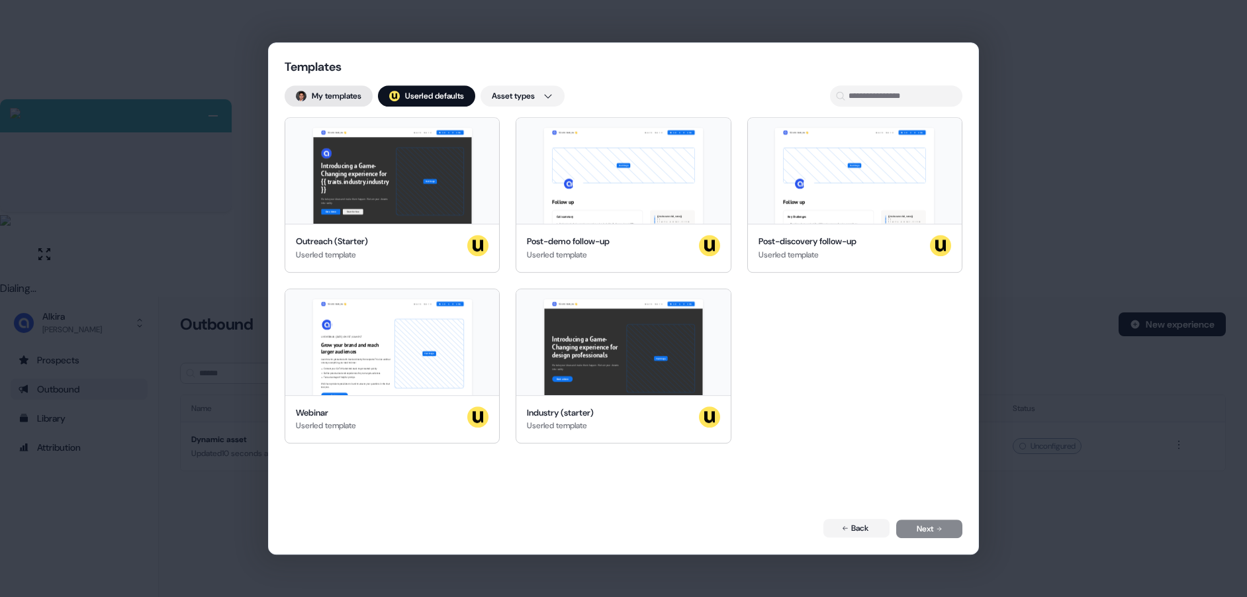
click at [335, 98] on button "My templates" at bounding box center [329, 95] width 88 height 21
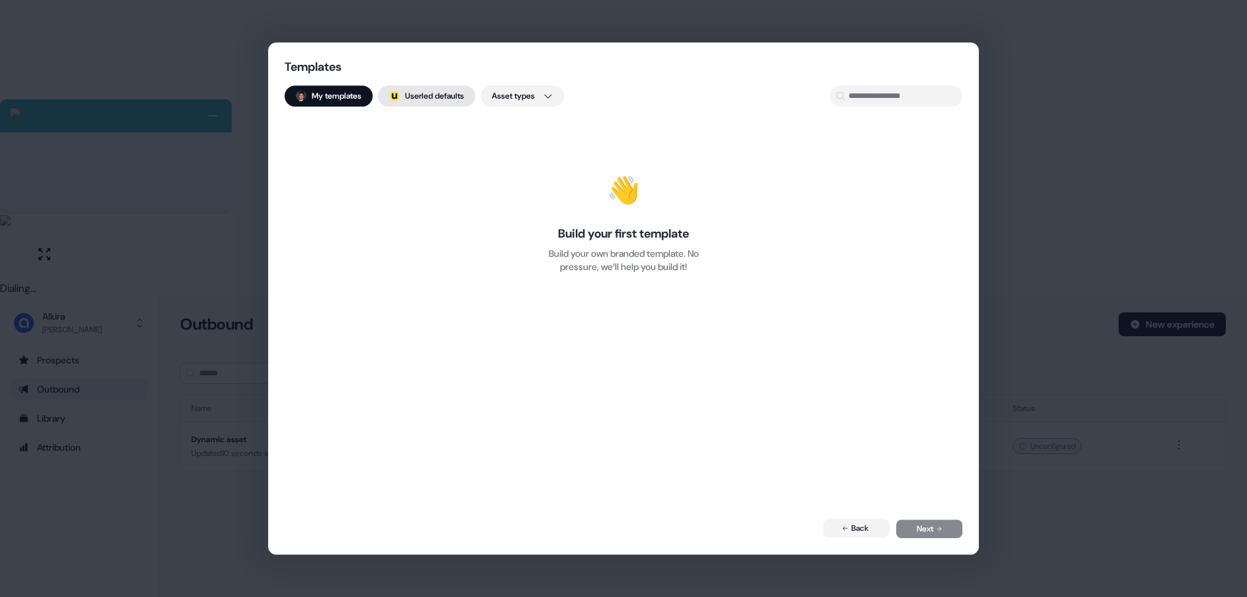
click at [420, 93] on button "; Userled defaults" at bounding box center [426, 95] width 97 height 21
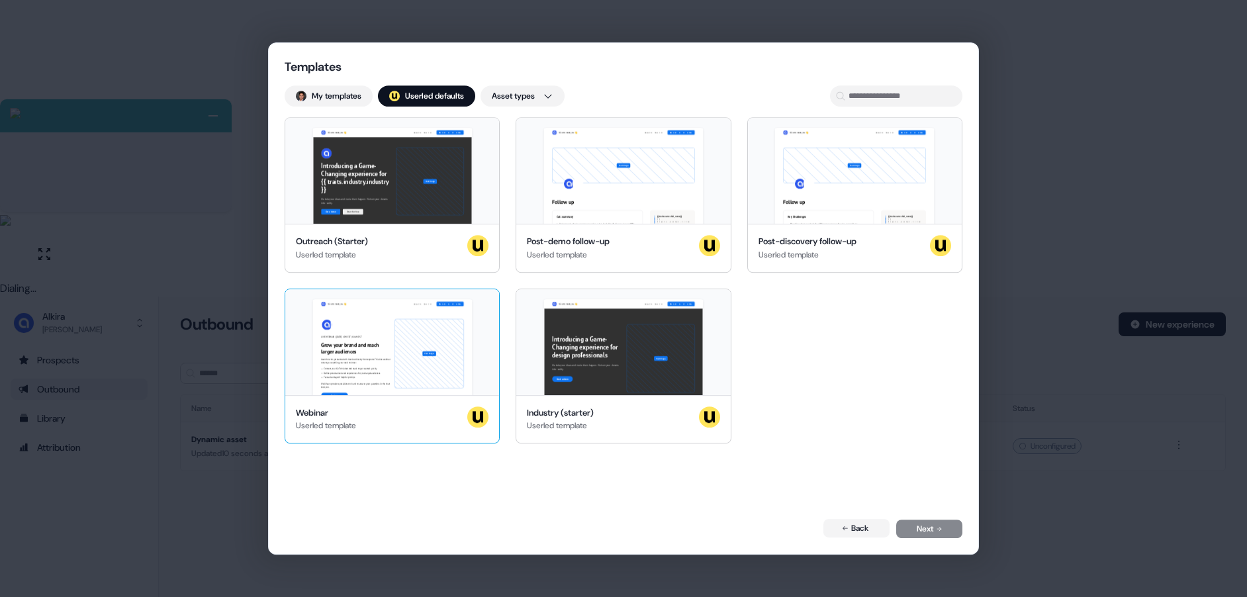
click at [430, 350] on div "Nice to meet you 👋 Learn more Book a demo LIVE WEBINAR | [DATE] 1PM EST | 10AM …" at bounding box center [392, 342] width 214 height 106
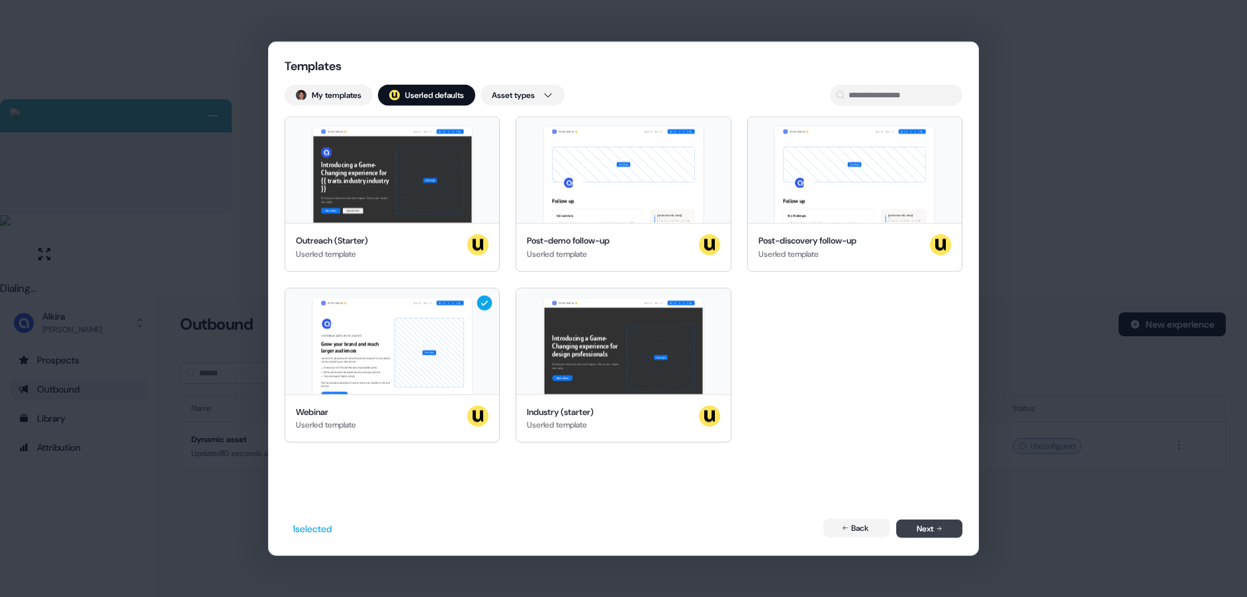
click at [911, 530] on button "Next" at bounding box center [929, 529] width 66 height 19
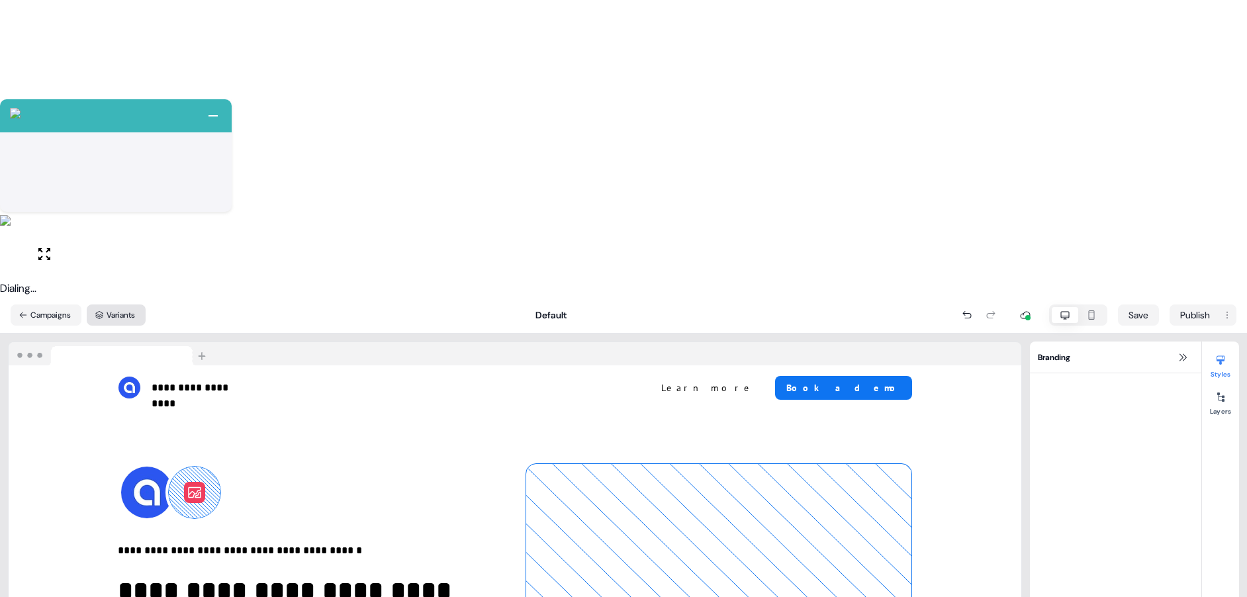
click at [122, 304] on button "Variants" at bounding box center [116, 314] width 59 height 21
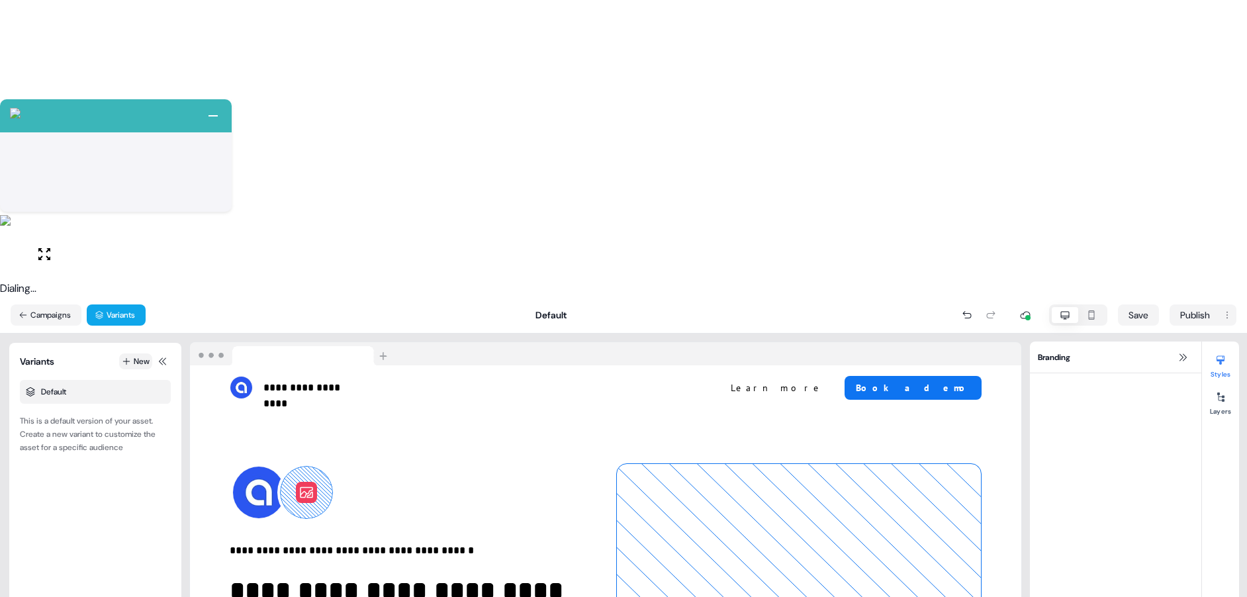
click at [122, 357] on icon at bounding box center [126, 361] width 9 height 9
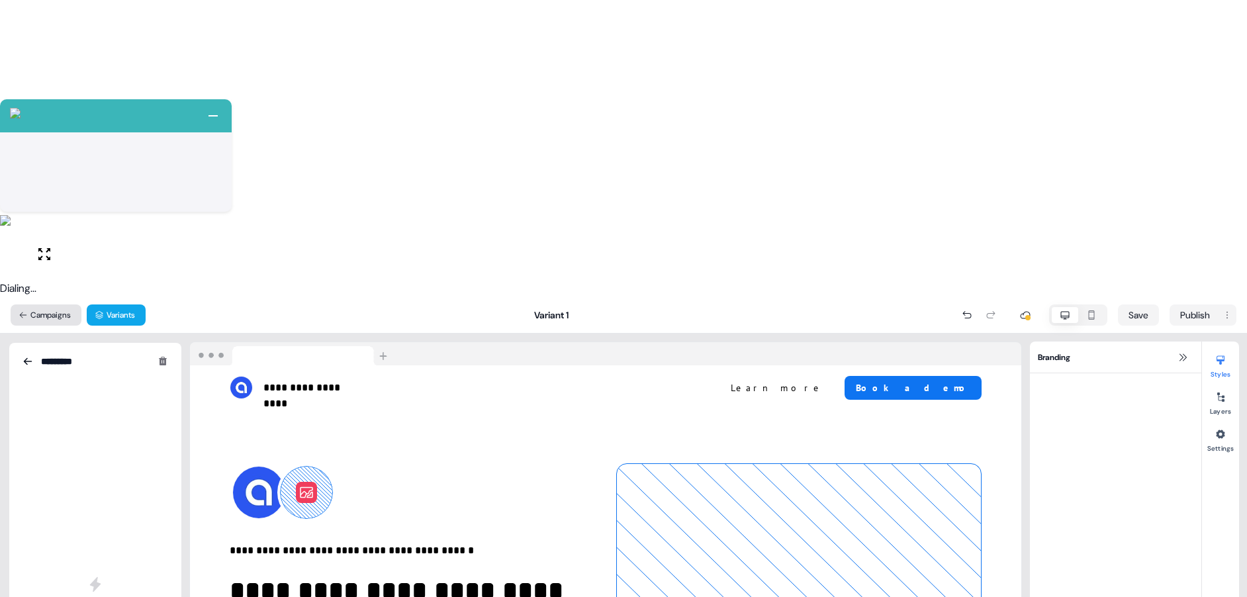
click at [27, 310] on icon at bounding box center [23, 314] width 9 height 9
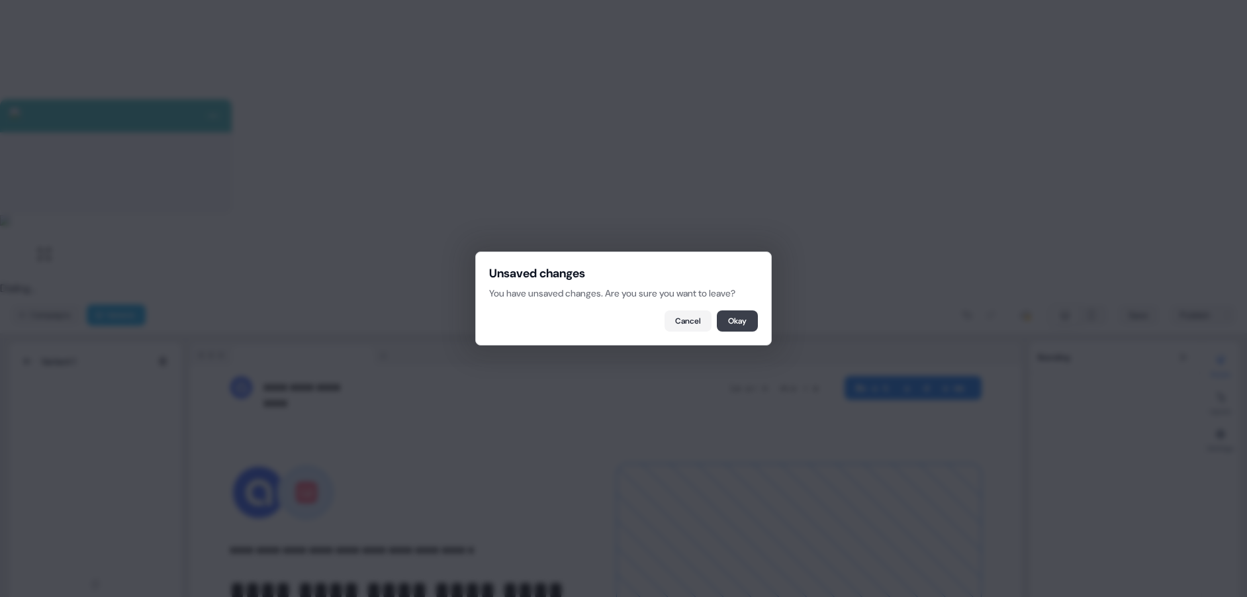
click at [733, 324] on button "Okay" at bounding box center [737, 320] width 41 height 21
